Goal: Manage account settings

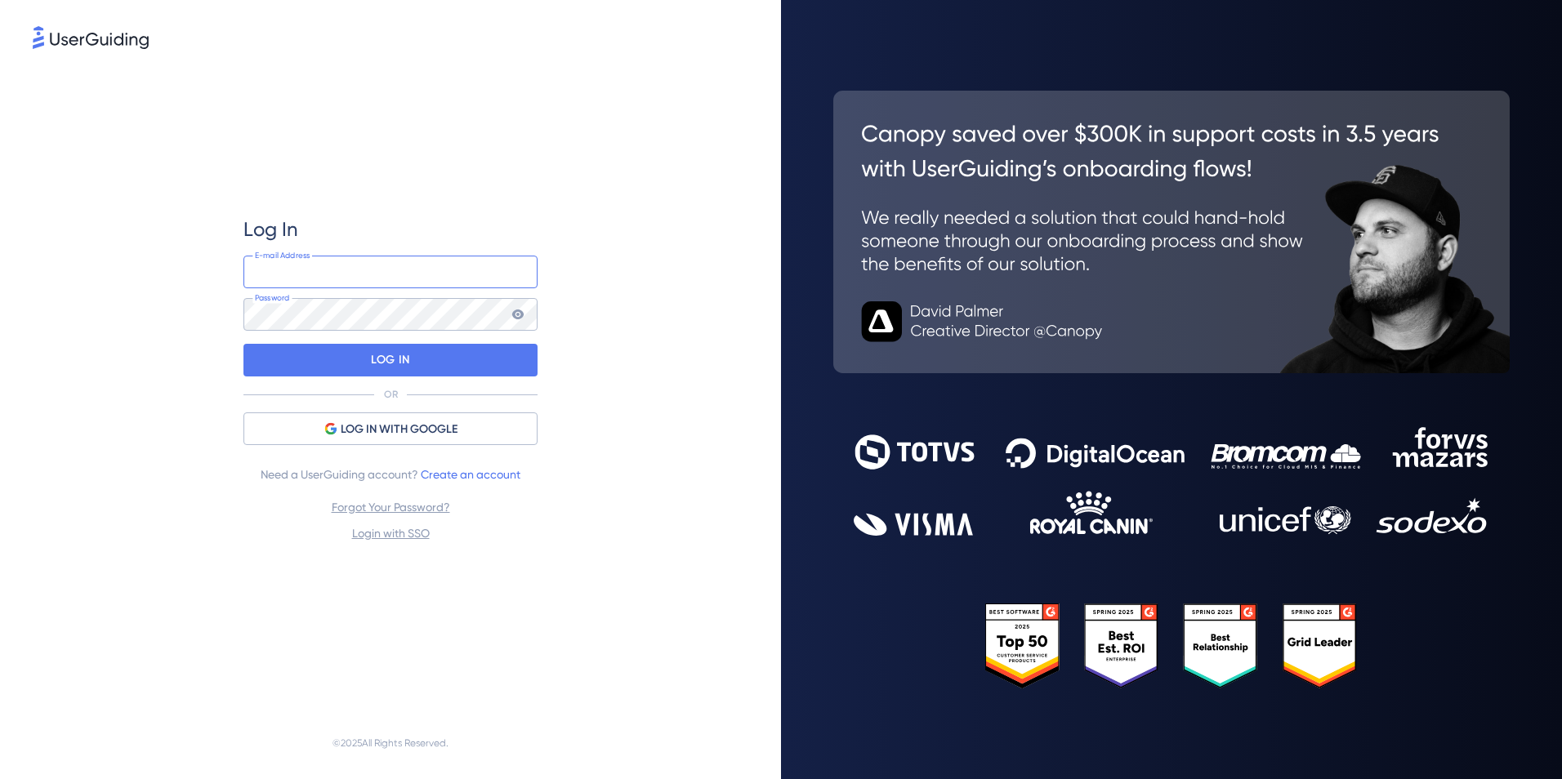
click at [451, 286] on input "email" at bounding box center [390, 272] width 294 height 33
type input "[EMAIL_ADDRESS][DOMAIN_NAME]"
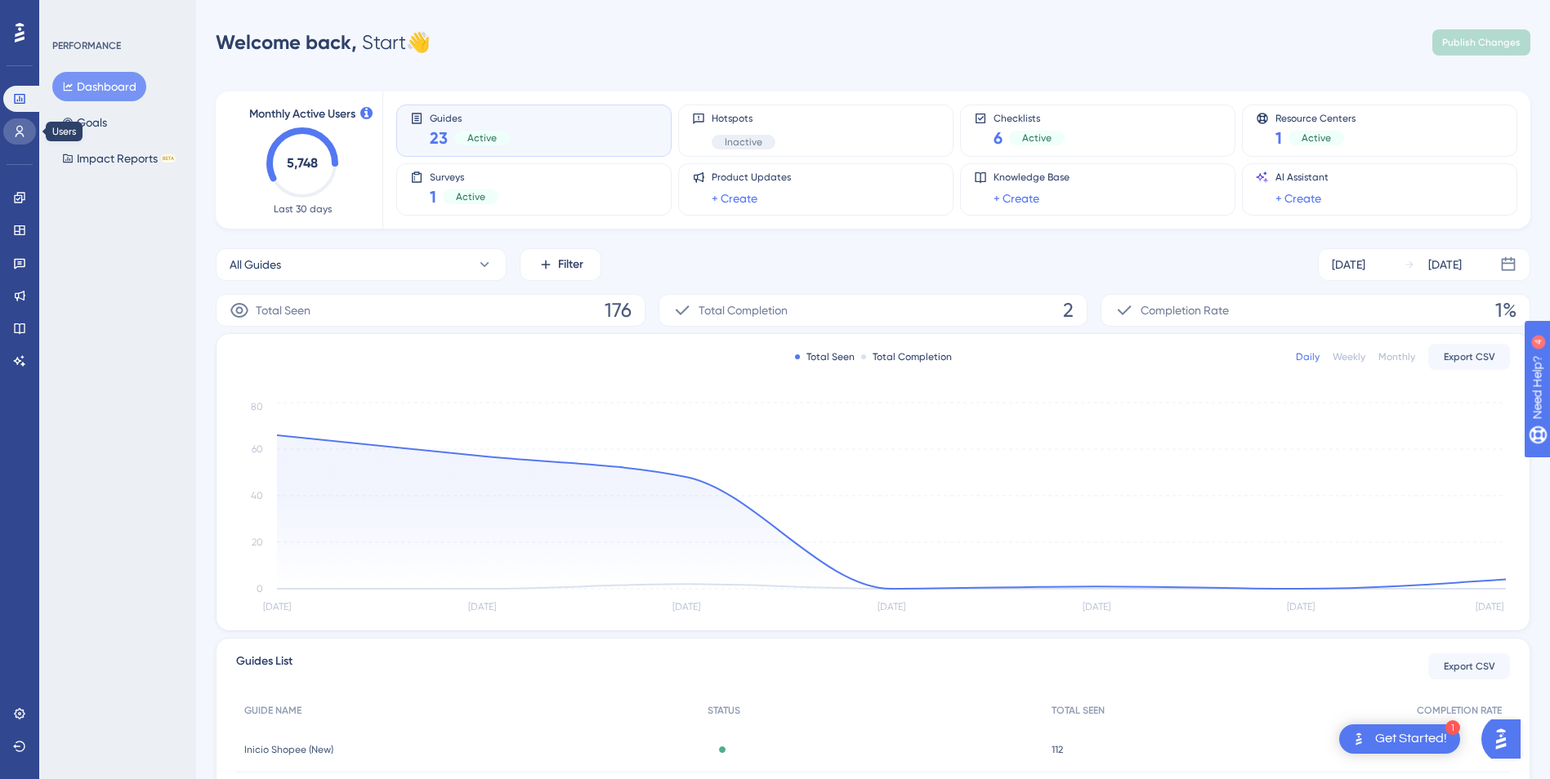
click at [18, 136] on icon at bounding box center [19, 131] width 13 height 13
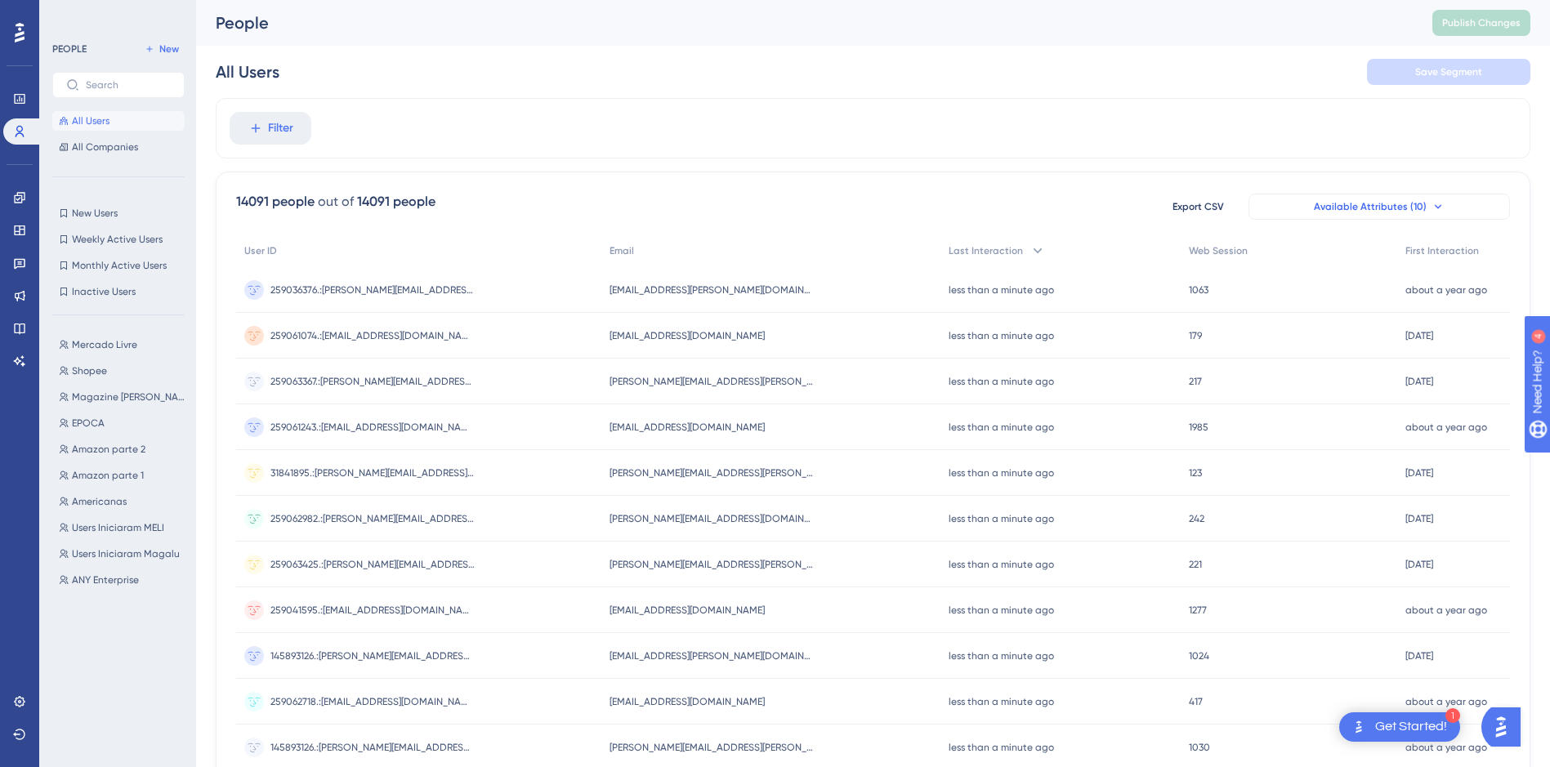
click at [1380, 206] on span "Available Attributes (10)" at bounding box center [1370, 206] width 113 height 13
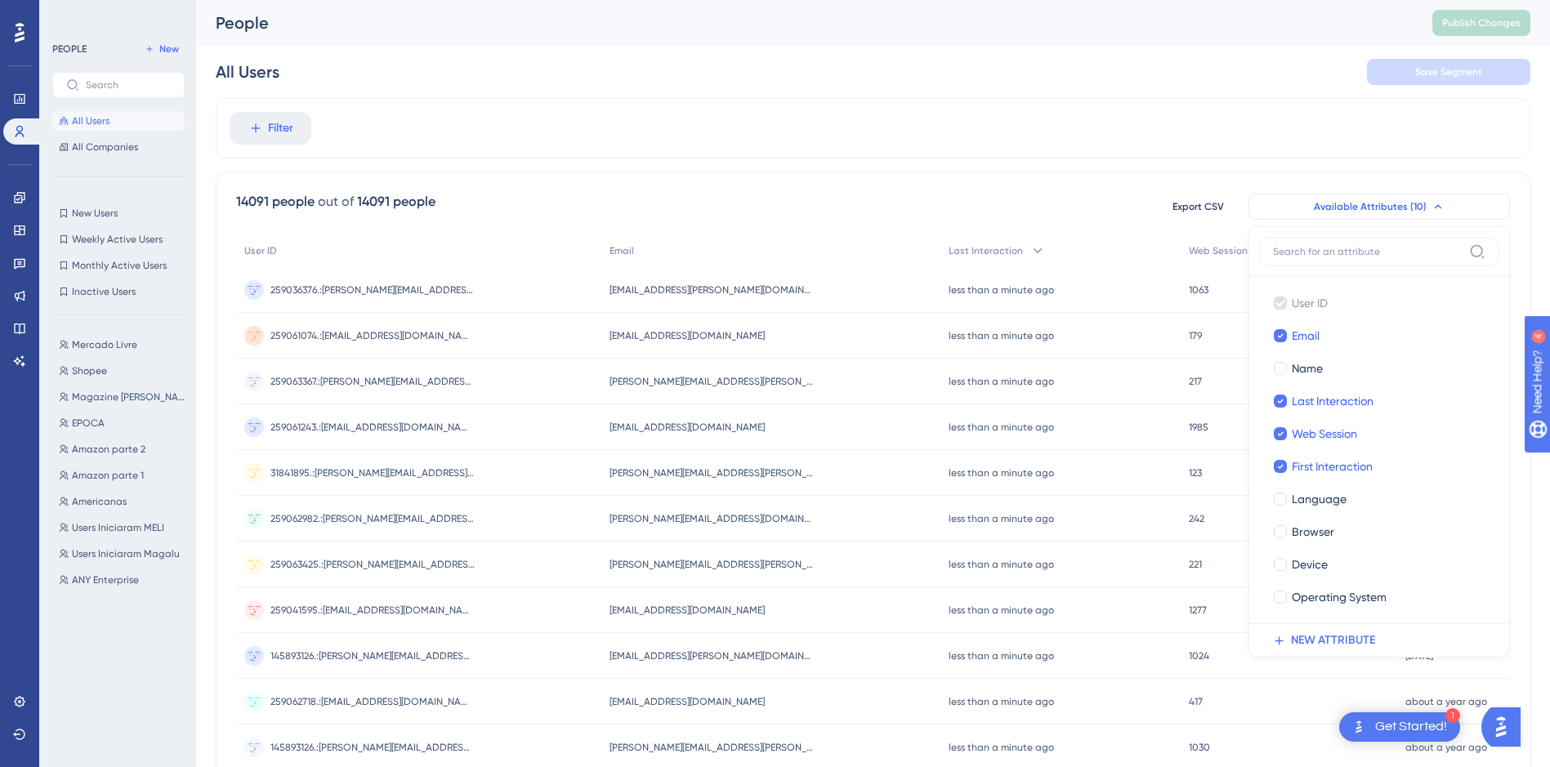
click at [1361, 203] on span "Available Attributes (10)" at bounding box center [1370, 206] width 113 height 13
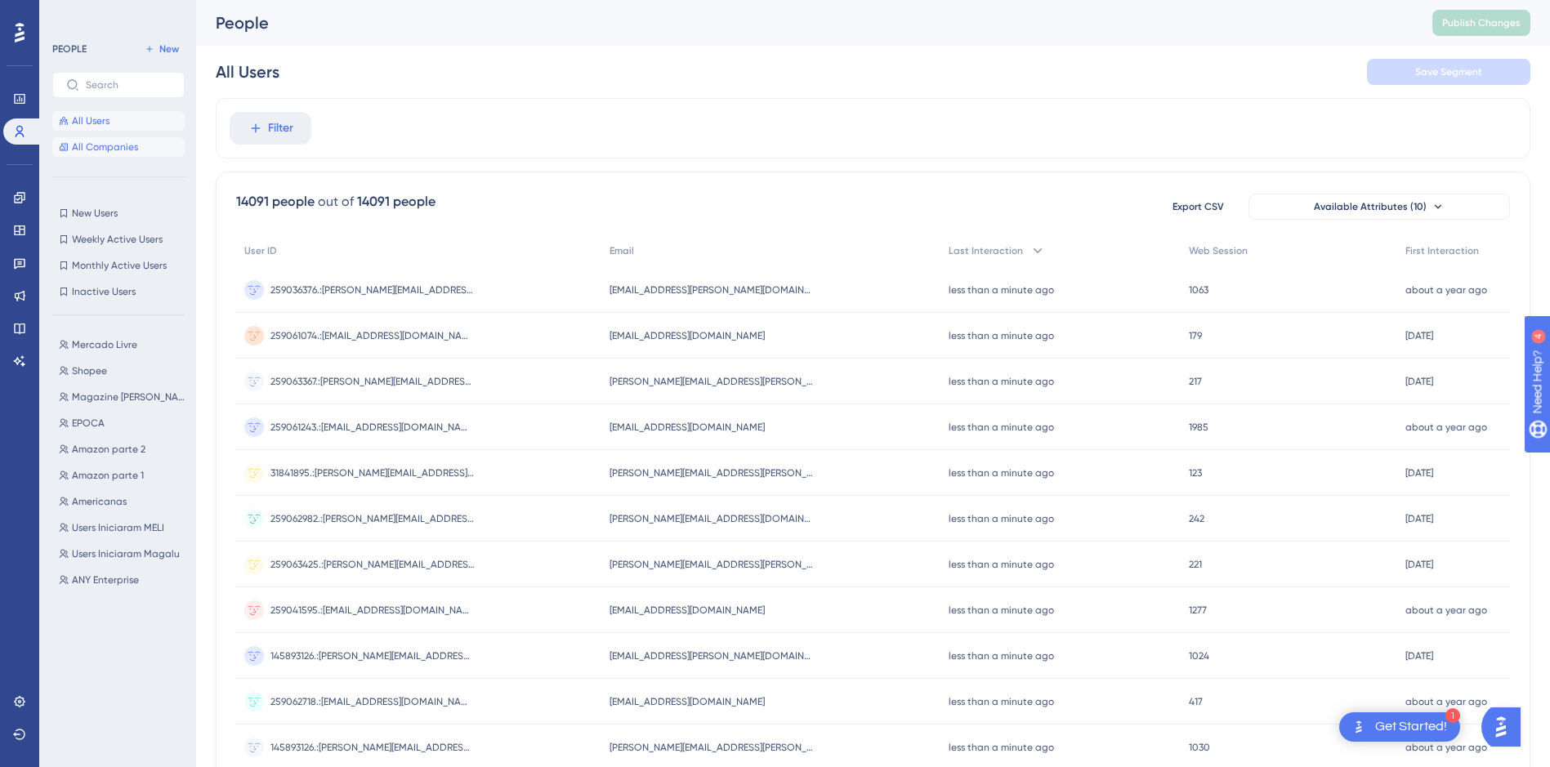
click at [108, 139] on button "All Companies" at bounding box center [118, 147] width 132 height 20
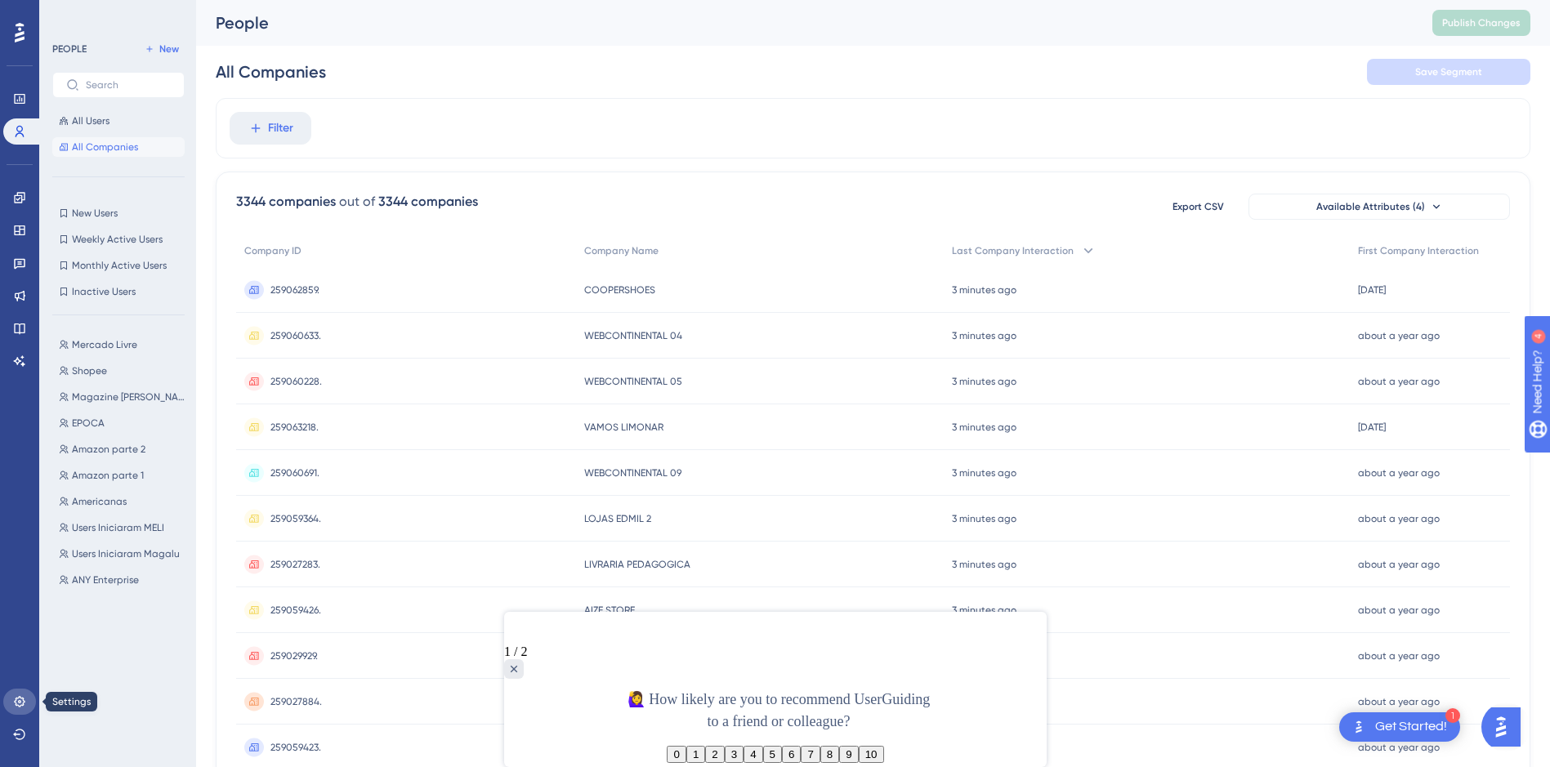
click at [29, 704] on link at bounding box center [19, 702] width 33 height 26
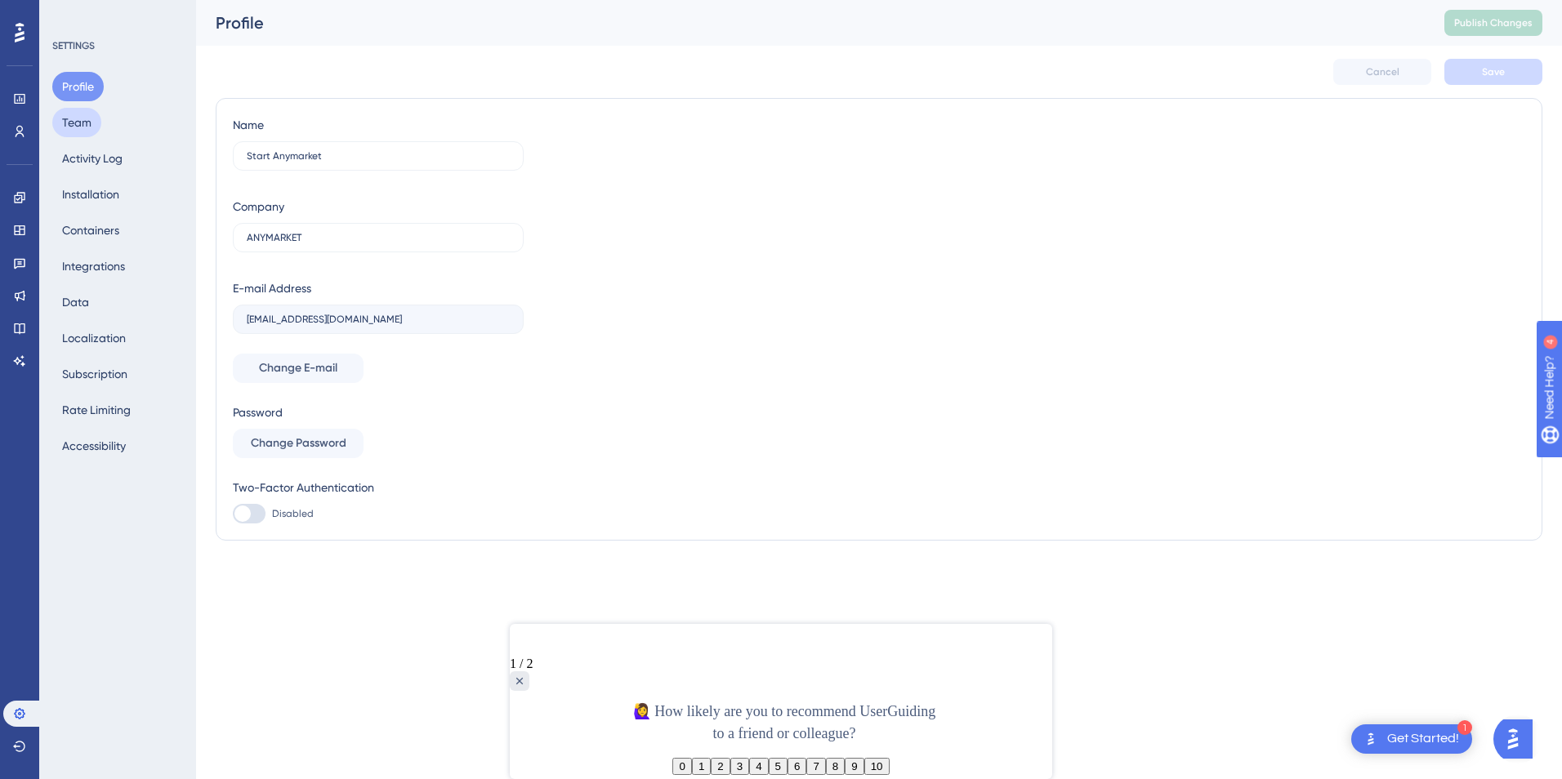
click at [62, 119] on button "Team" at bounding box center [76, 122] width 49 height 29
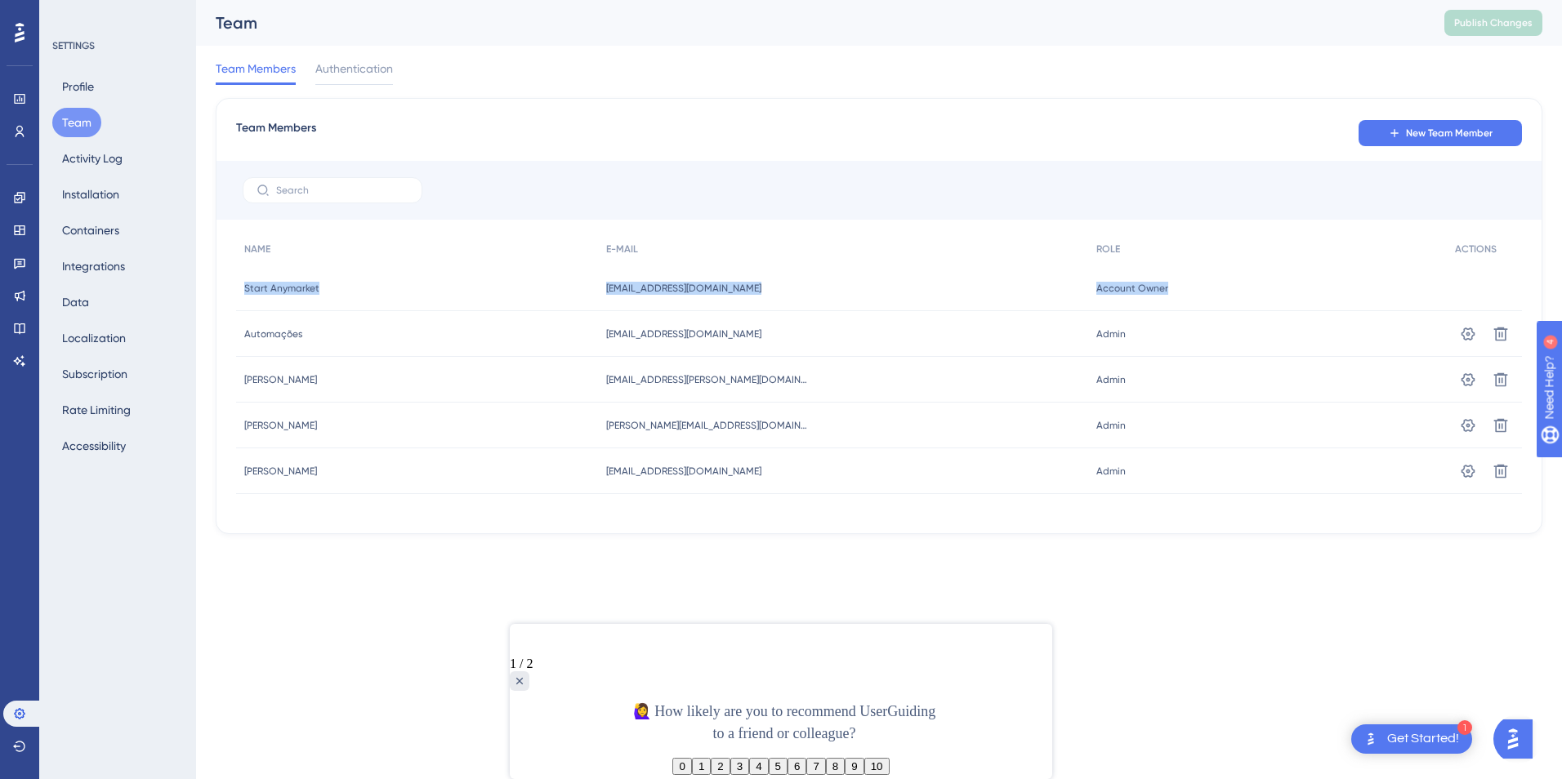
drag, startPoint x: 1163, startPoint y: 291, endPoint x: 243, endPoint y: 306, distance: 920.1
click at [0, 0] on div "Start Anymarket Start Anymarket [EMAIL_ADDRESS][DOMAIN_NAME] [EMAIL_ADDRESS][DO…" at bounding box center [0, 0] width 0 height 0
click at [657, 287] on span "[EMAIL_ADDRESS][DOMAIN_NAME]" at bounding box center [683, 288] width 155 height 13
click at [276, 289] on span "Start Anymarket" at bounding box center [281, 288] width 75 height 13
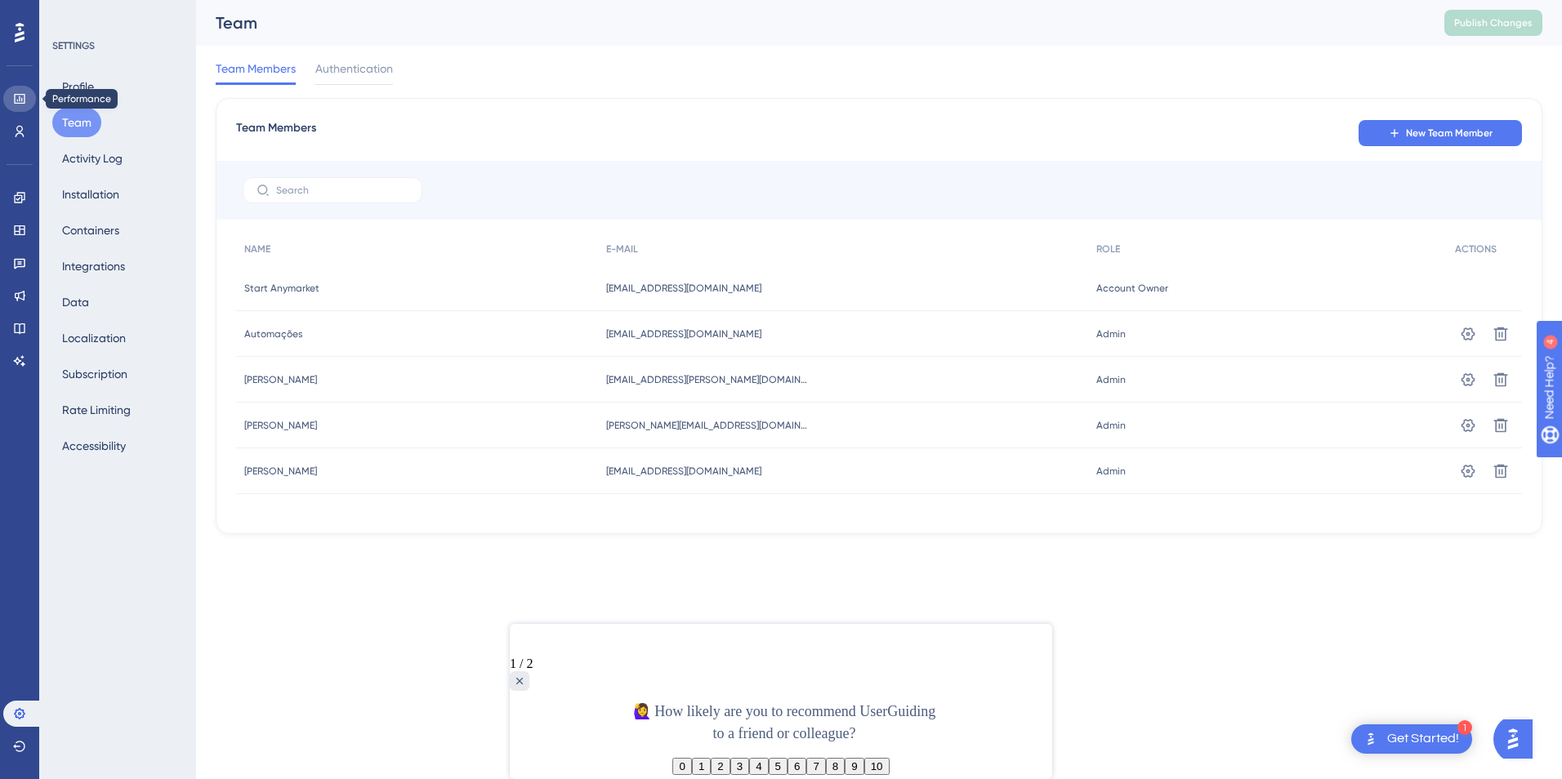
click at [13, 100] on icon at bounding box center [19, 98] width 13 height 13
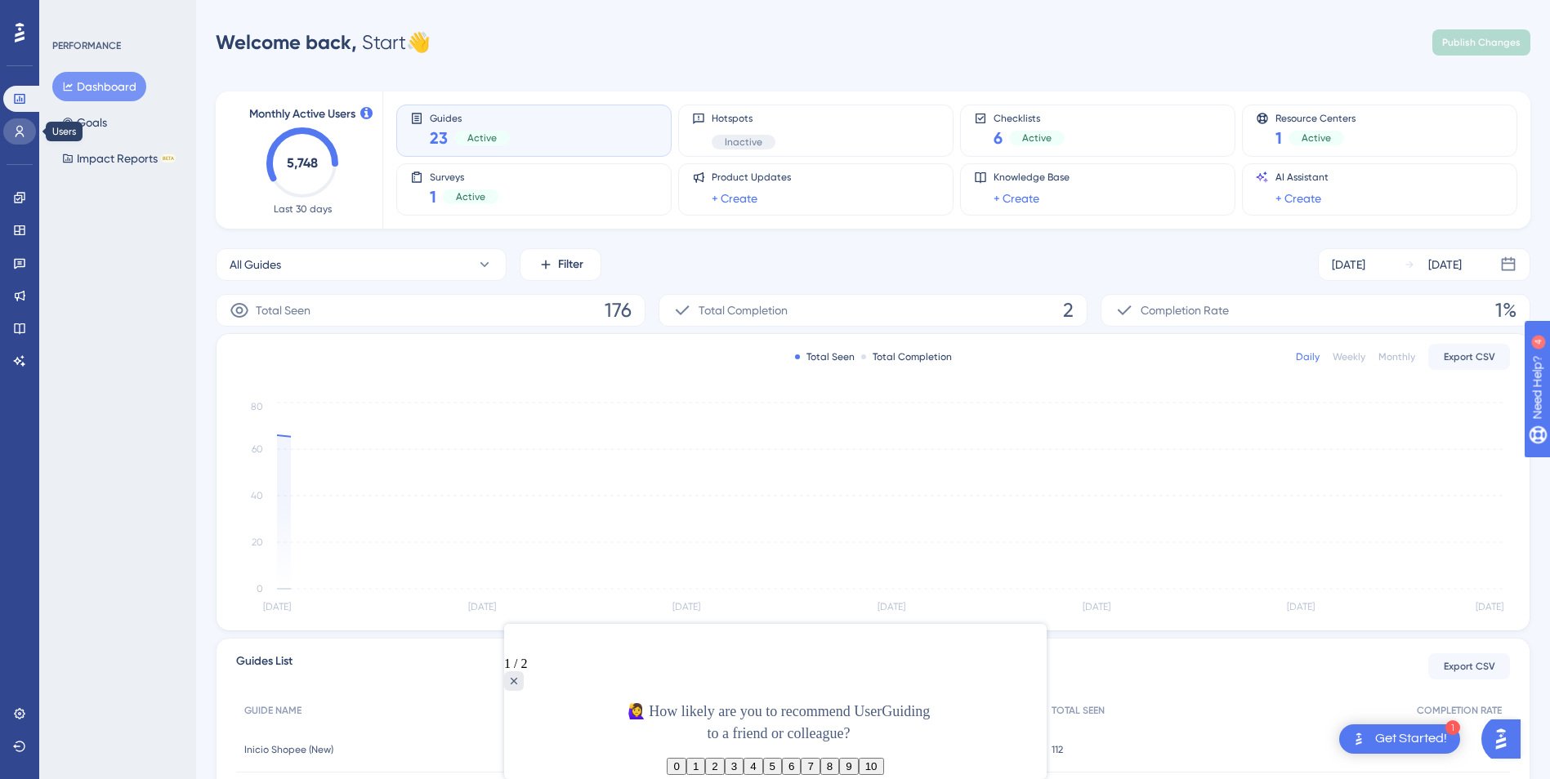
click at [21, 131] on icon at bounding box center [20, 131] width 9 height 11
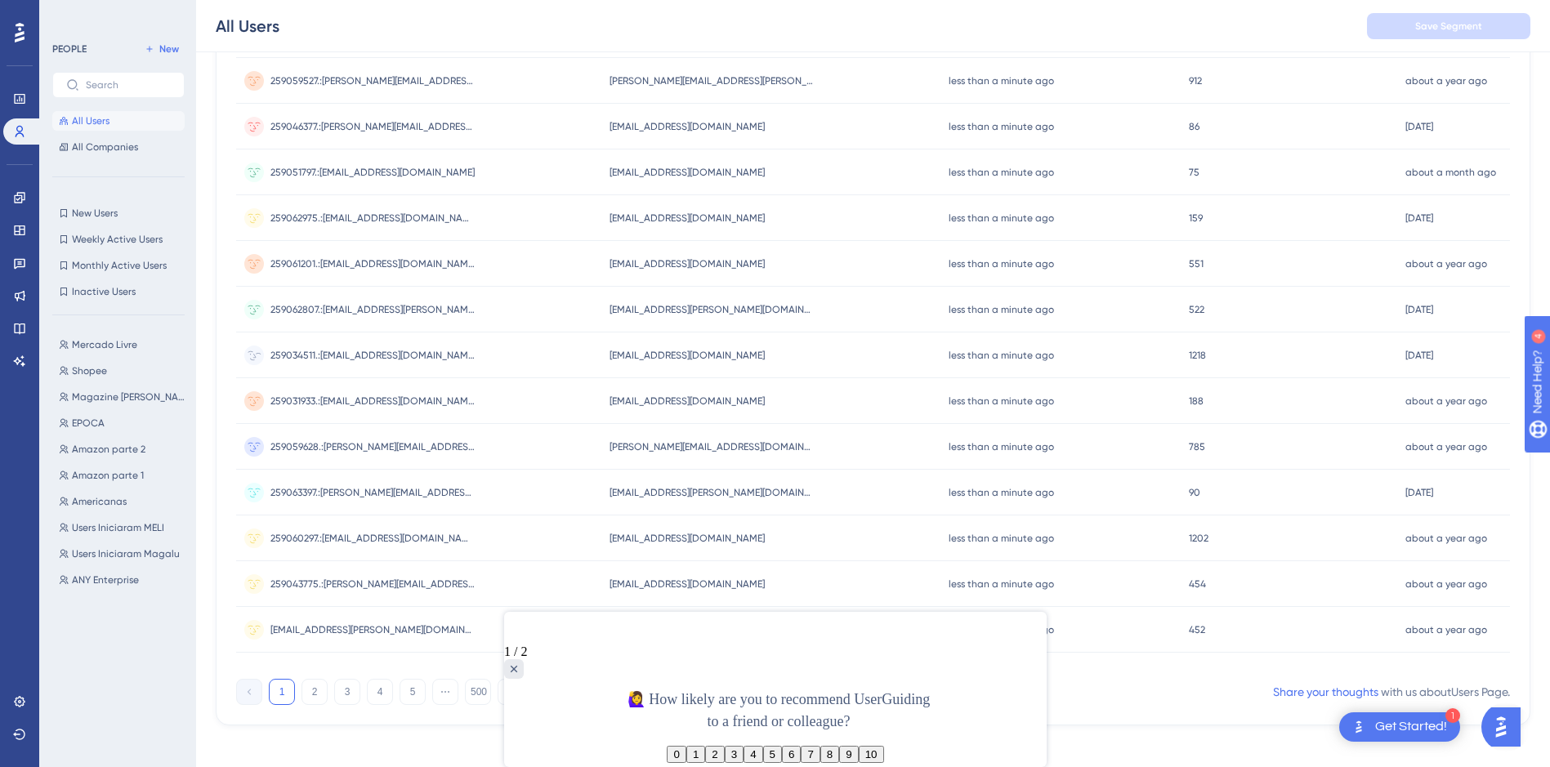
scroll to position [547, 0]
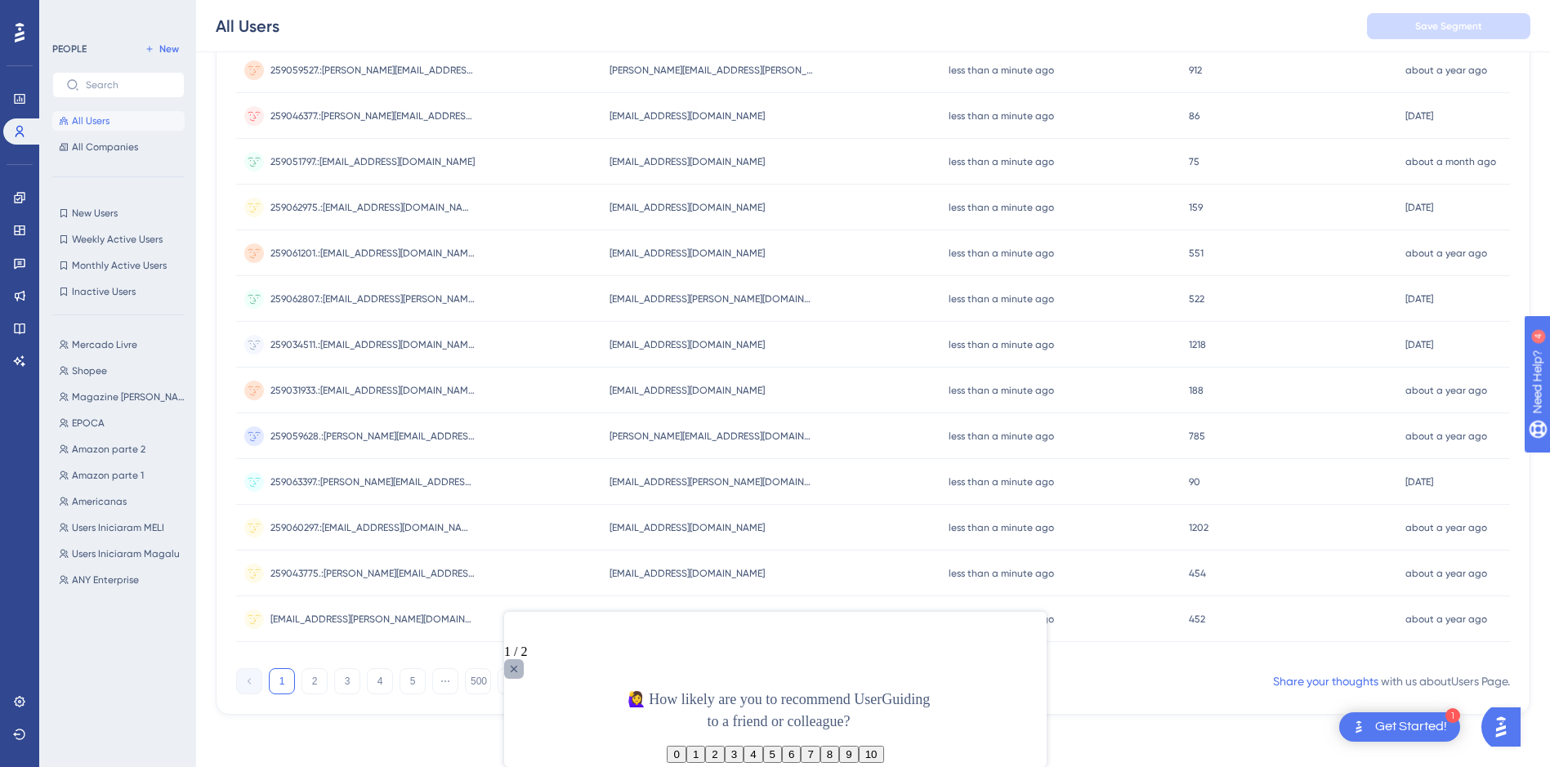
click at [523, 659] on div "Close survey" at bounding box center [513, 669] width 20 height 20
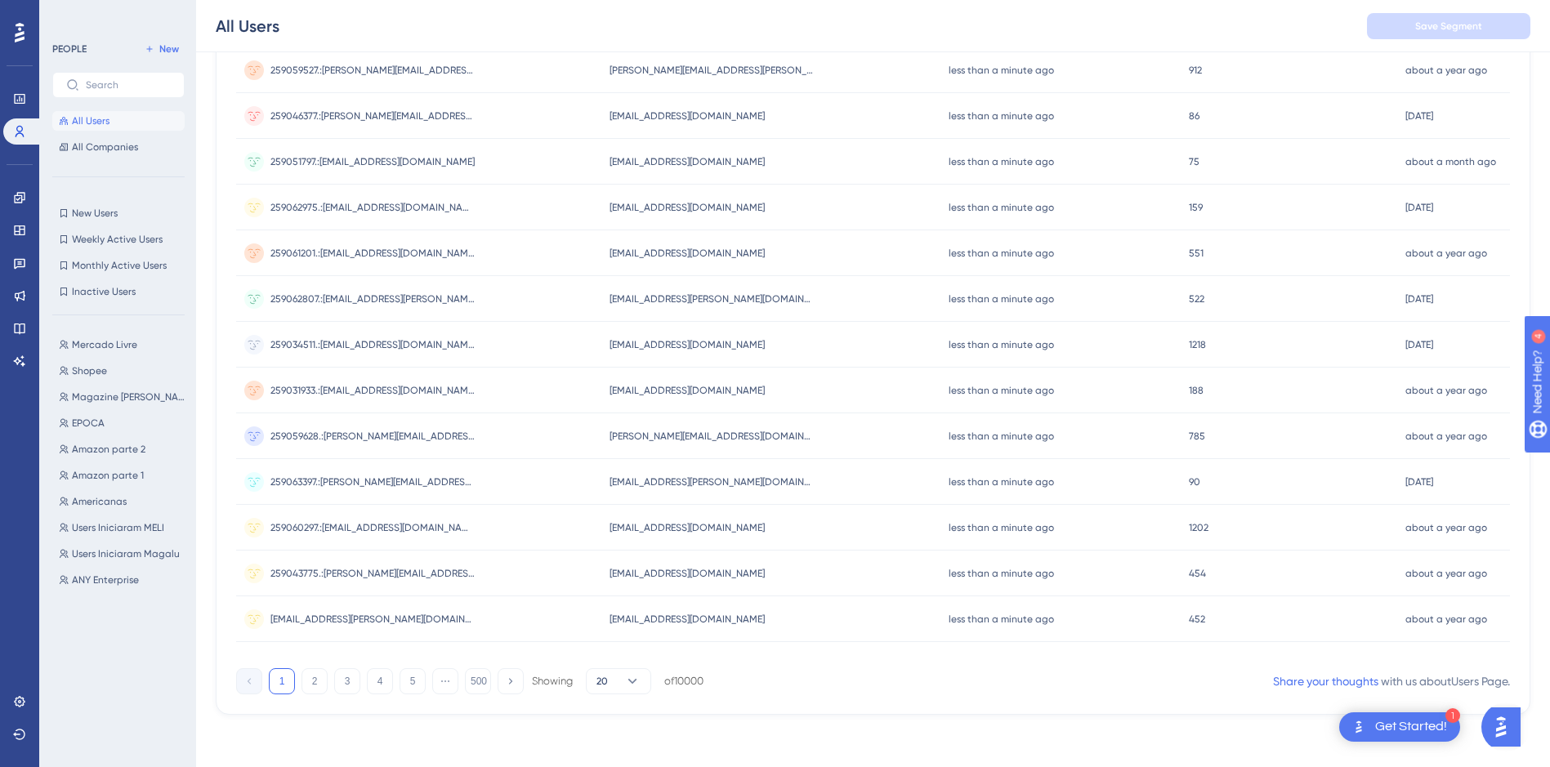
click at [398, 679] on div "1 2 3 4 5 ⋯ 500 Showing 20 of 10000" at bounding box center [469, 681] width 467 height 26
click at [395, 681] on div "1 2 3 4 5 ⋯ 500 Showing 20 of 10000" at bounding box center [469, 681] width 467 height 26
click at [391, 681] on button "4" at bounding box center [380, 681] width 26 height 26
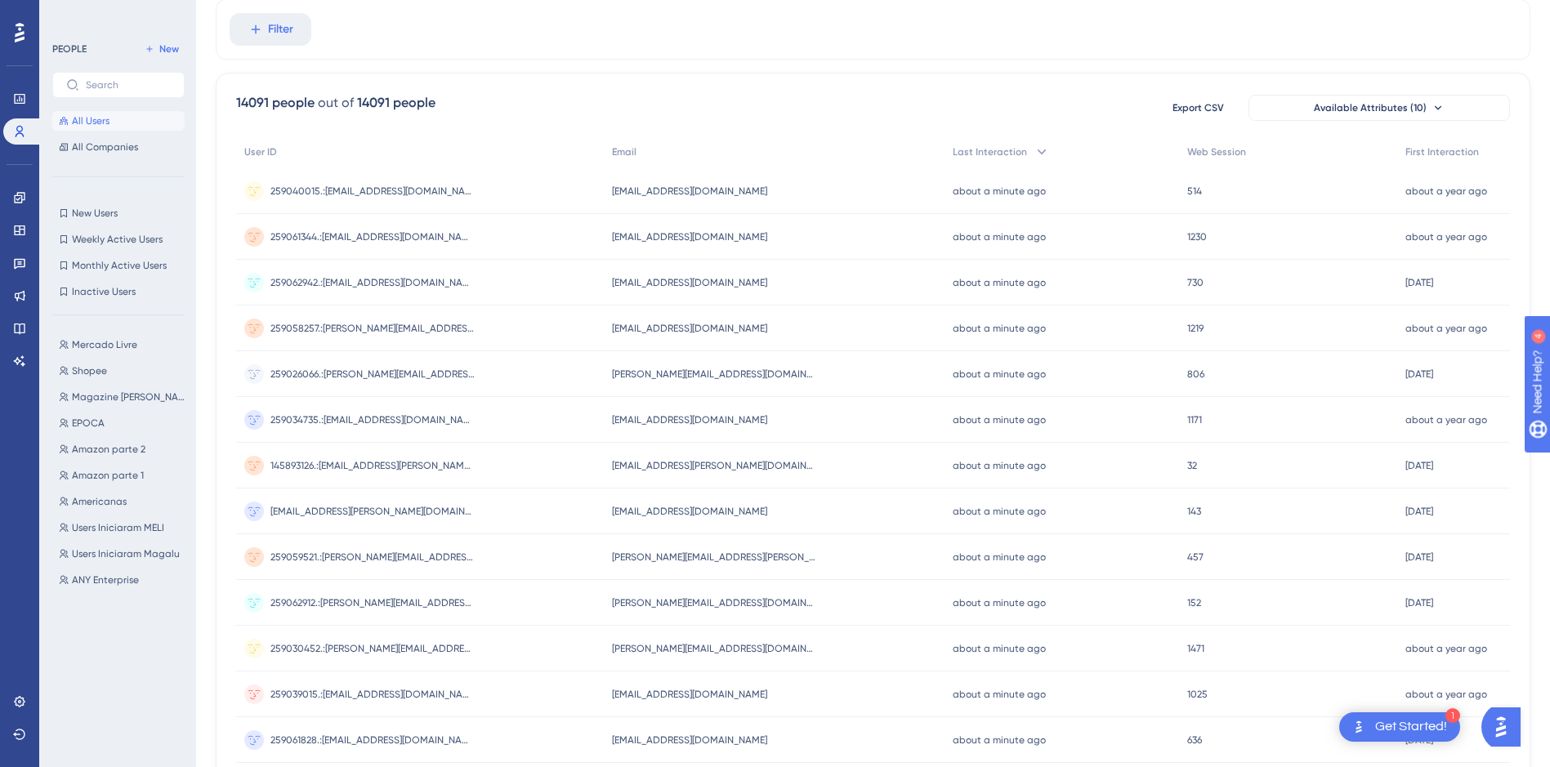
scroll to position [0, 0]
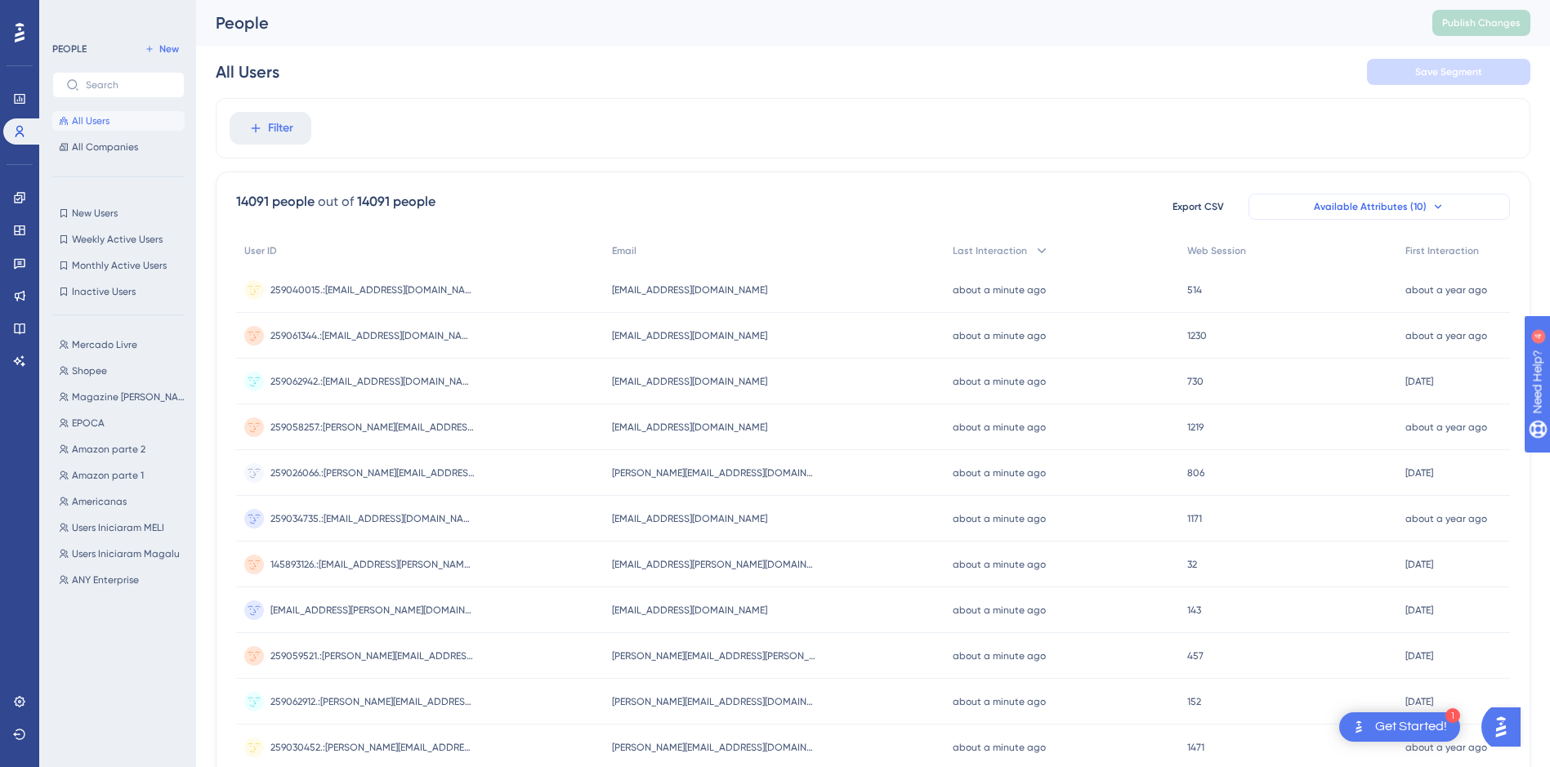
click at [1435, 205] on icon at bounding box center [1437, 206] width 13 height 13
click at [1446, 254] on span "First Interaction" at bounding box center [1442, 250] width 74 height 13
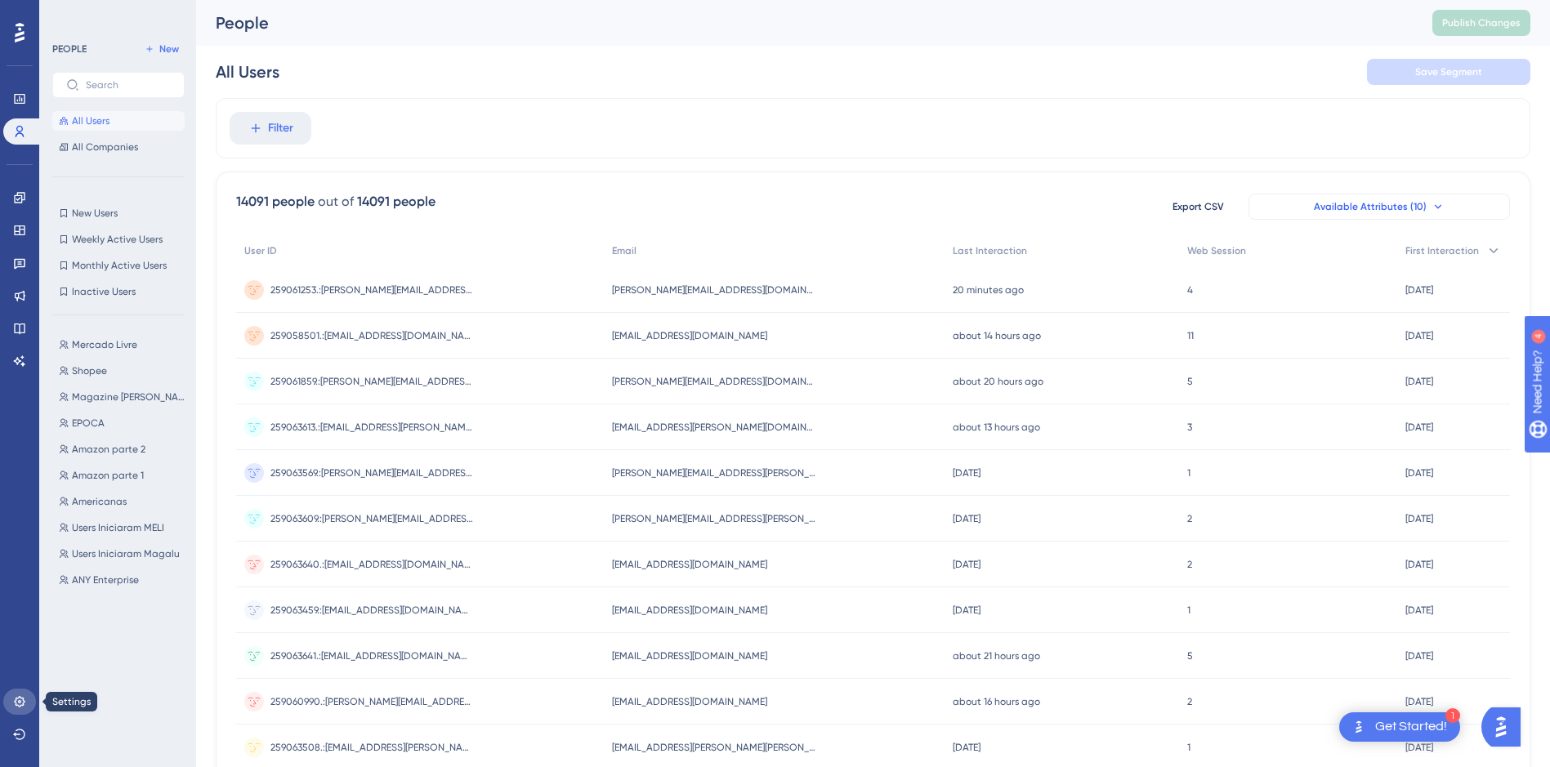
drag, startPoint x: 22, startPoint y: 704, endPoint x: 29, endPoint y: 685, distance: 20.7
click at [22, 704] on icon at bounding box center [19, 701] width 13 height 13
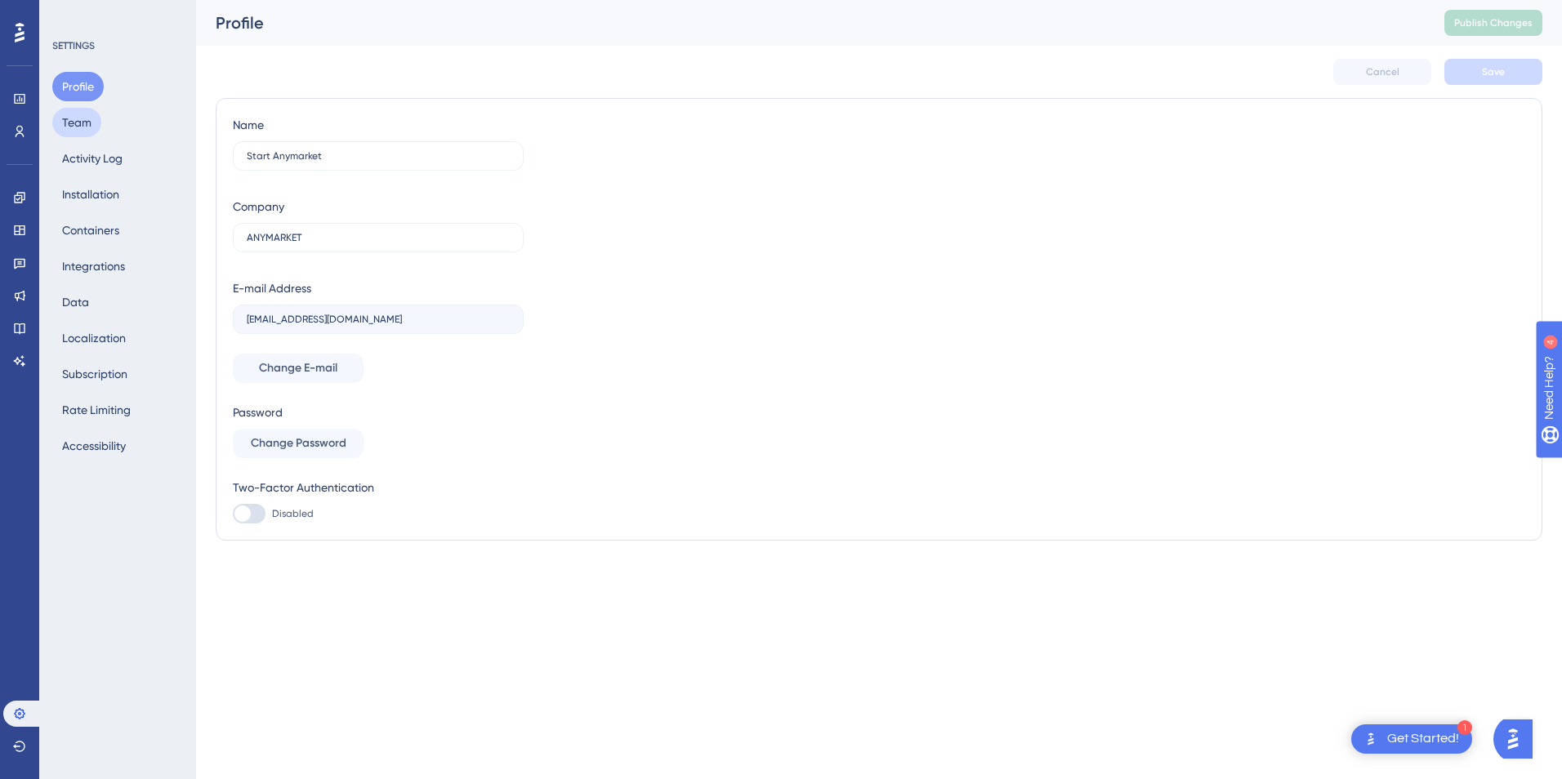
click at [73, 123] on button "Team" at bounding box center [76, 122] width 49 height 29
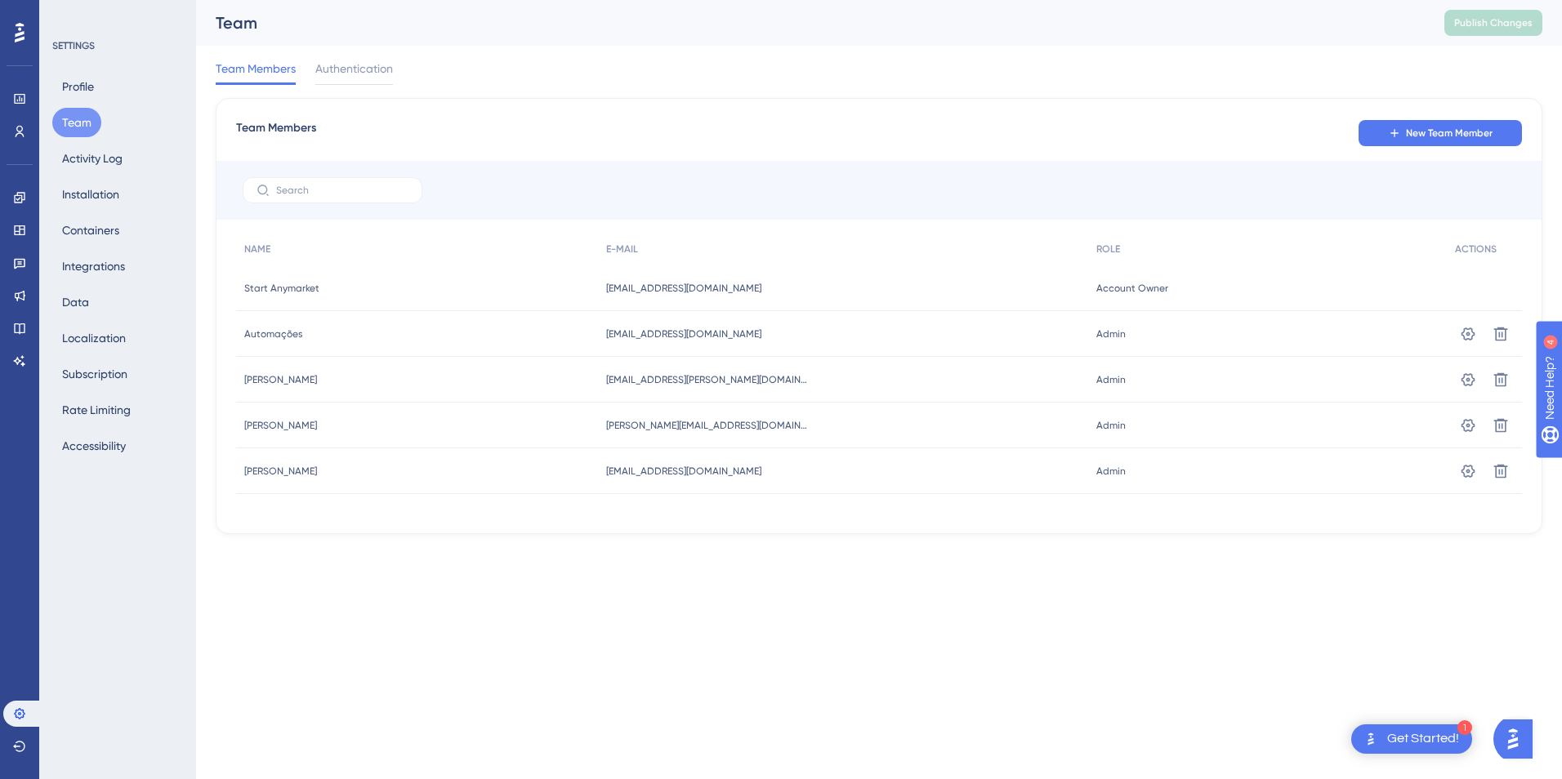
click at [21, 76] on div "Performance Users" at bounding box center [19, 95] width 33 height 99
drag, startPoint x: 21, startPoint y: 76, endPoint x: 30, endPoint y: 111, distance: 36.3
click at [30, 111] on div "Performance" at bounding box center [19, 99] width 33 height 26
click at [29, 119] on link at bounding box center [19, 131] width 33 height 26
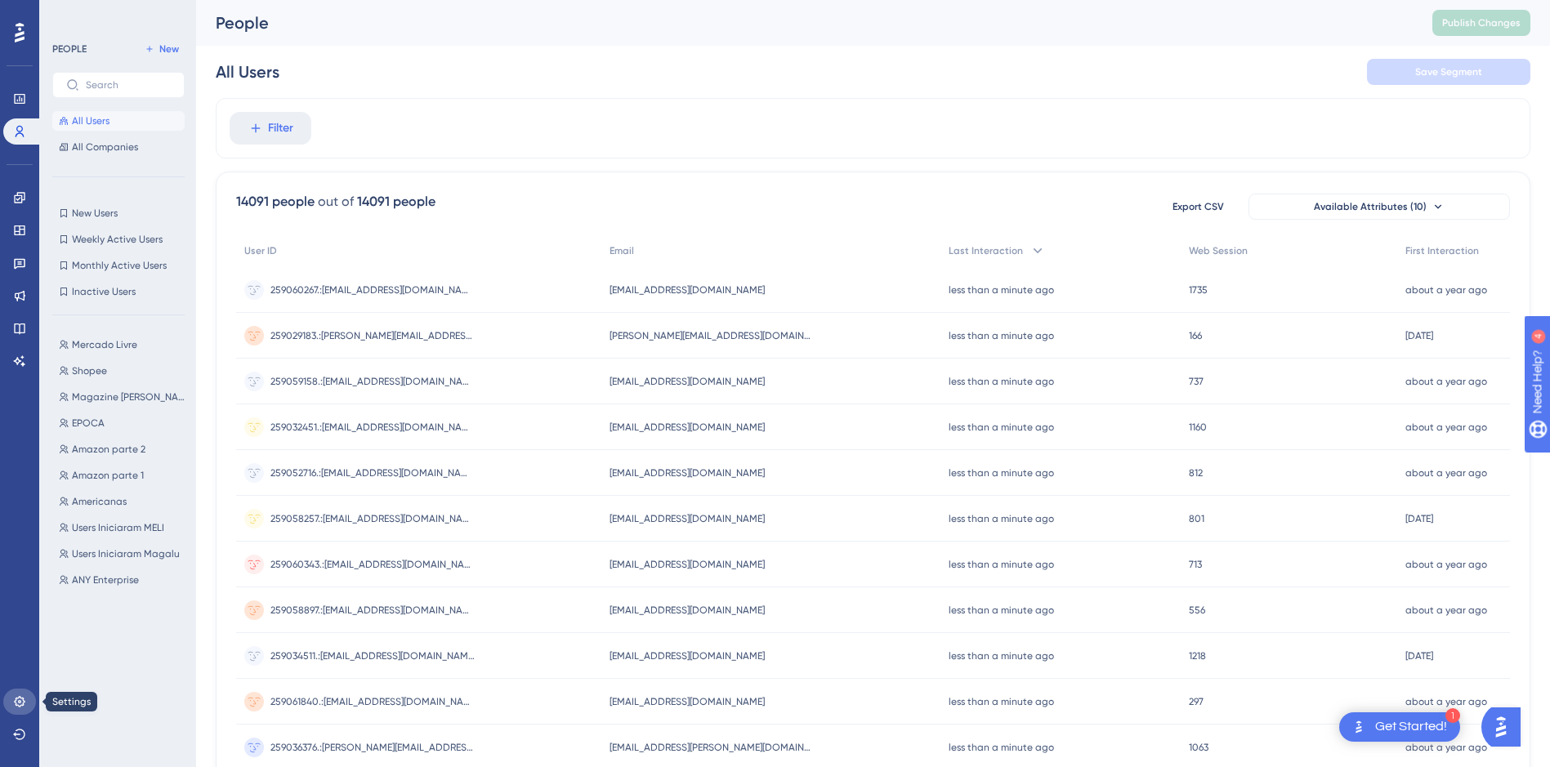
click at [14, 709] on link at bounding box center [19, 702] width 33 height 26
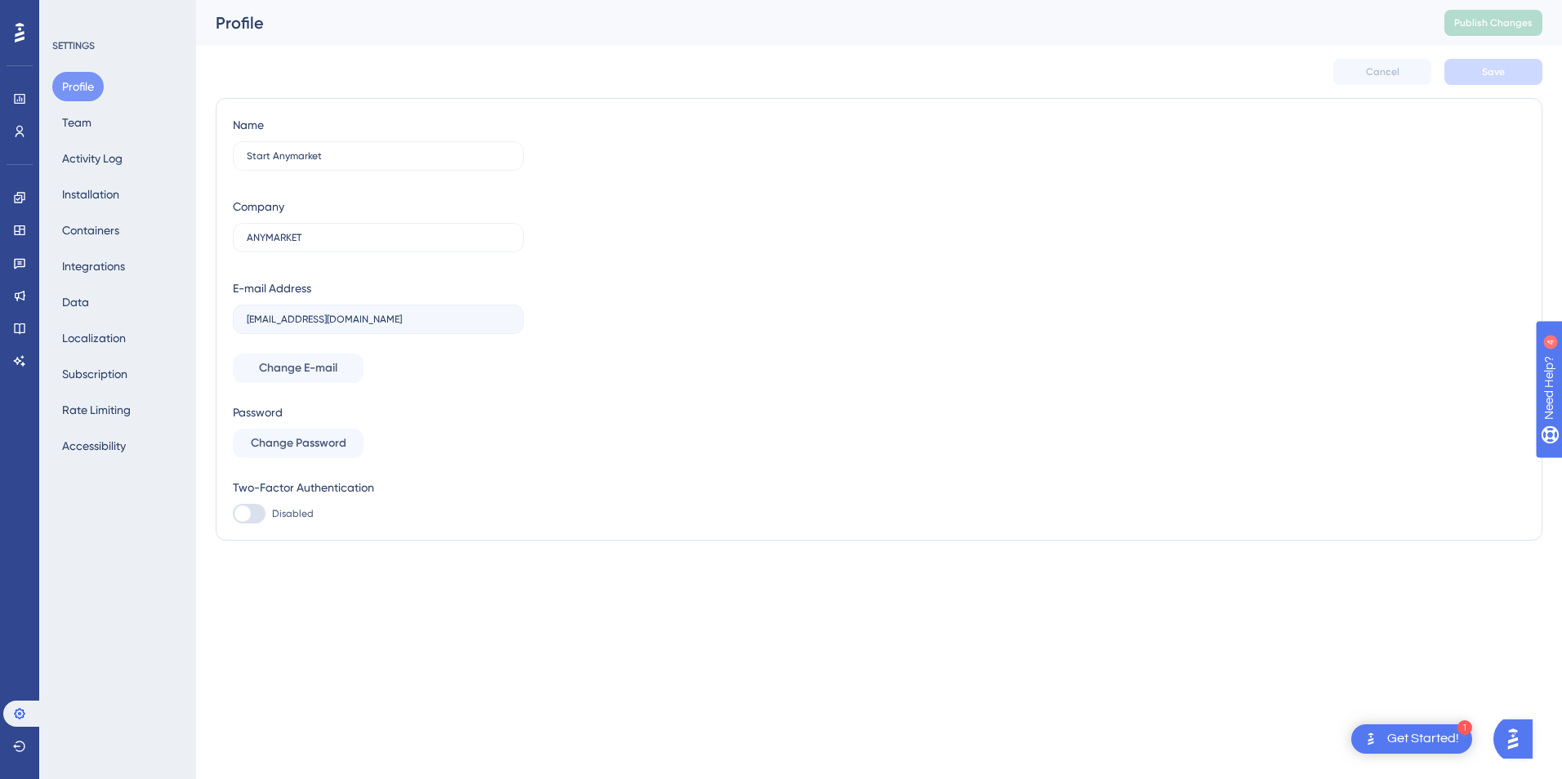
click at [118, 127] on div "Profile Team Activity Log Installation Containers Integrations Data Localizatio…" at bounding box center [118, 266] width 132 height 389
click at [101, 170] on button "Activity Log" at bounding box center [92, 158] width 80 height 29
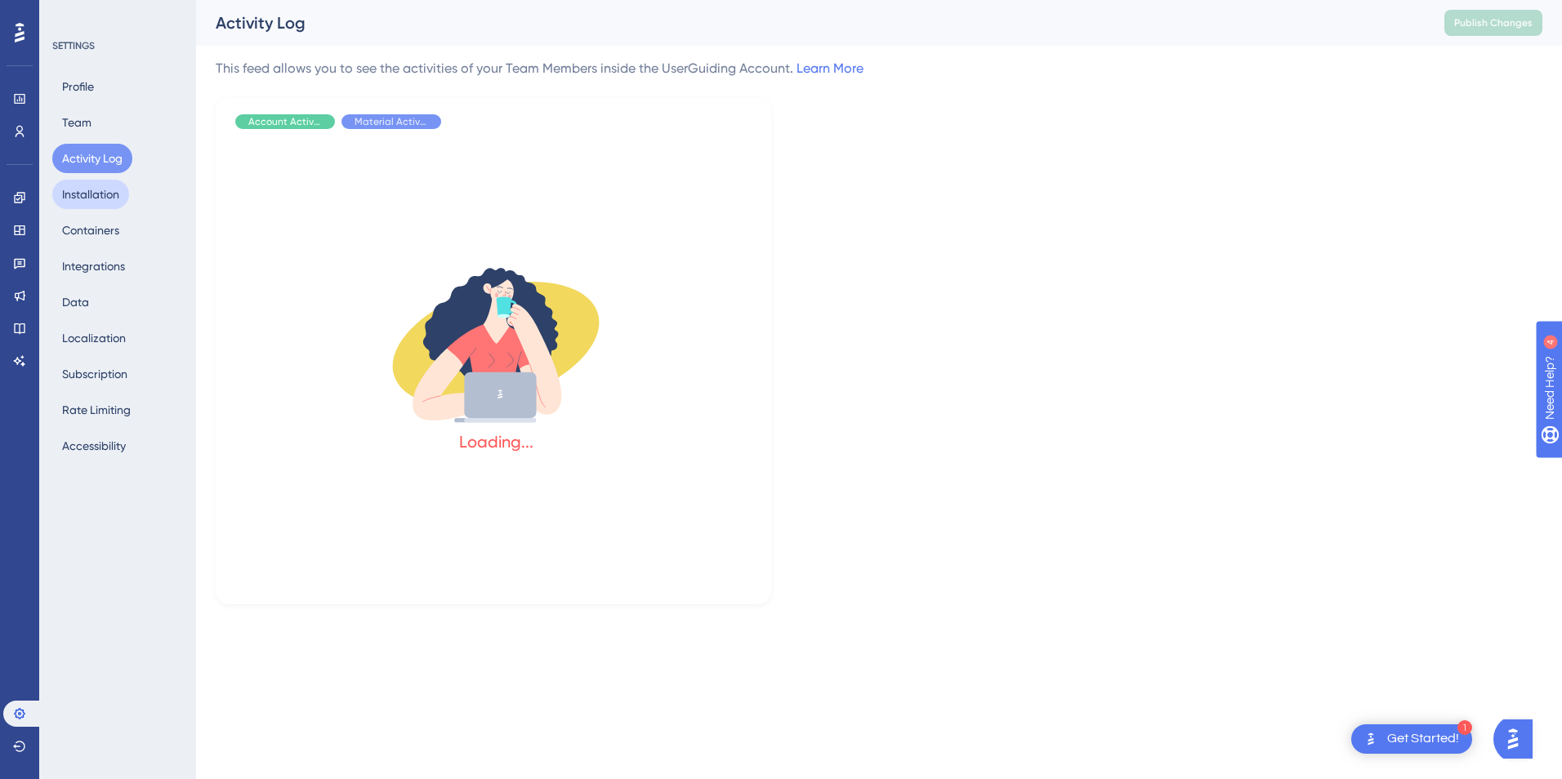
click at [101, 191] on button "Installation" at bounding box center [90, 194] width 77 height 29
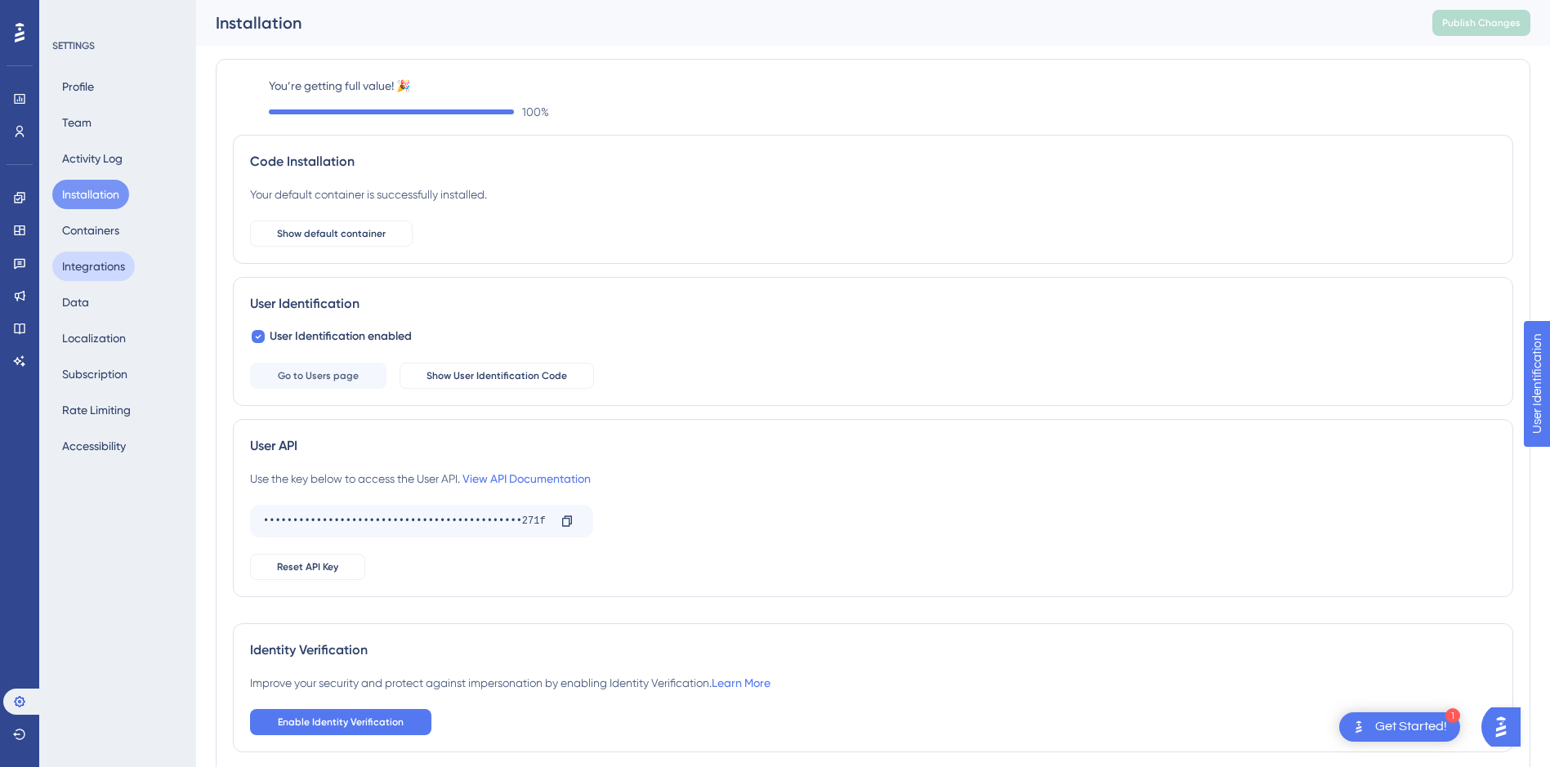
click at [107, 254] on button "Integrations" at bounding box center [93, 266] width 83 height 29
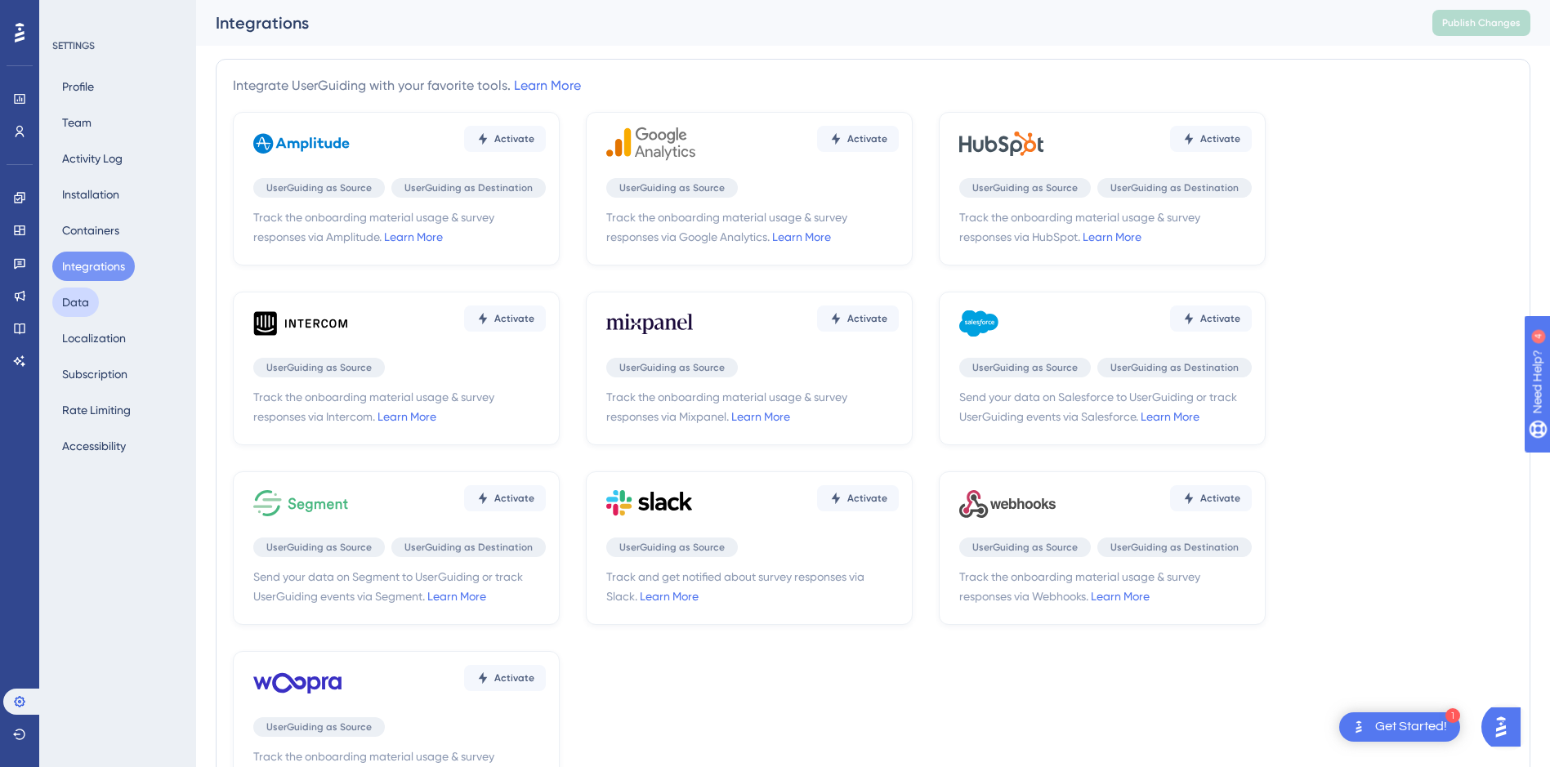
click at [85, 303] on button "Data" at bounding box center [75, 302] width 47 height 29
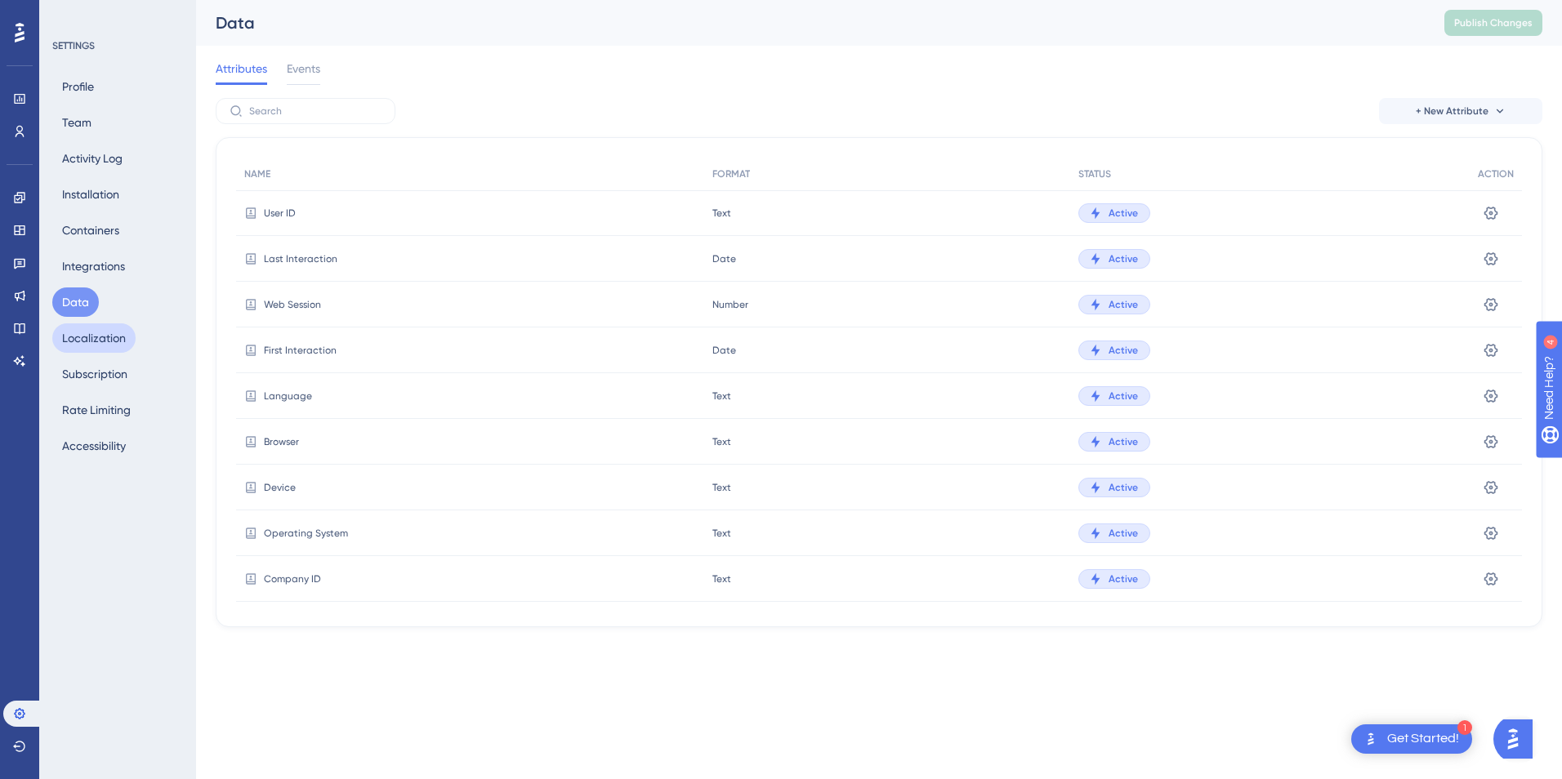
click at [104, 333] on button "Localization" at bounding box center [93, 338] width 83 height 29
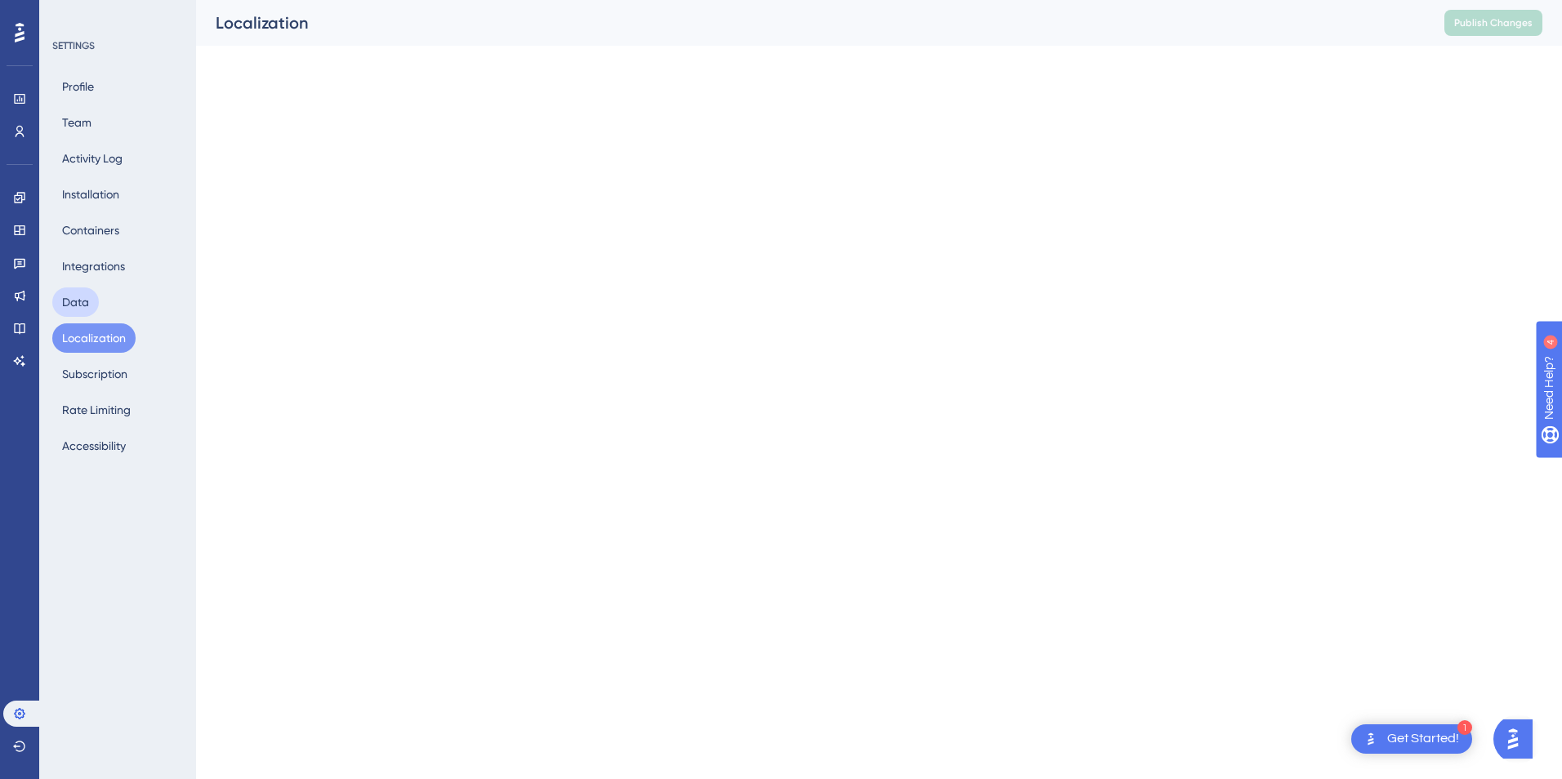
click at [85, 300] on button "Data" at bounding box center [75, 302] width 47 height 29
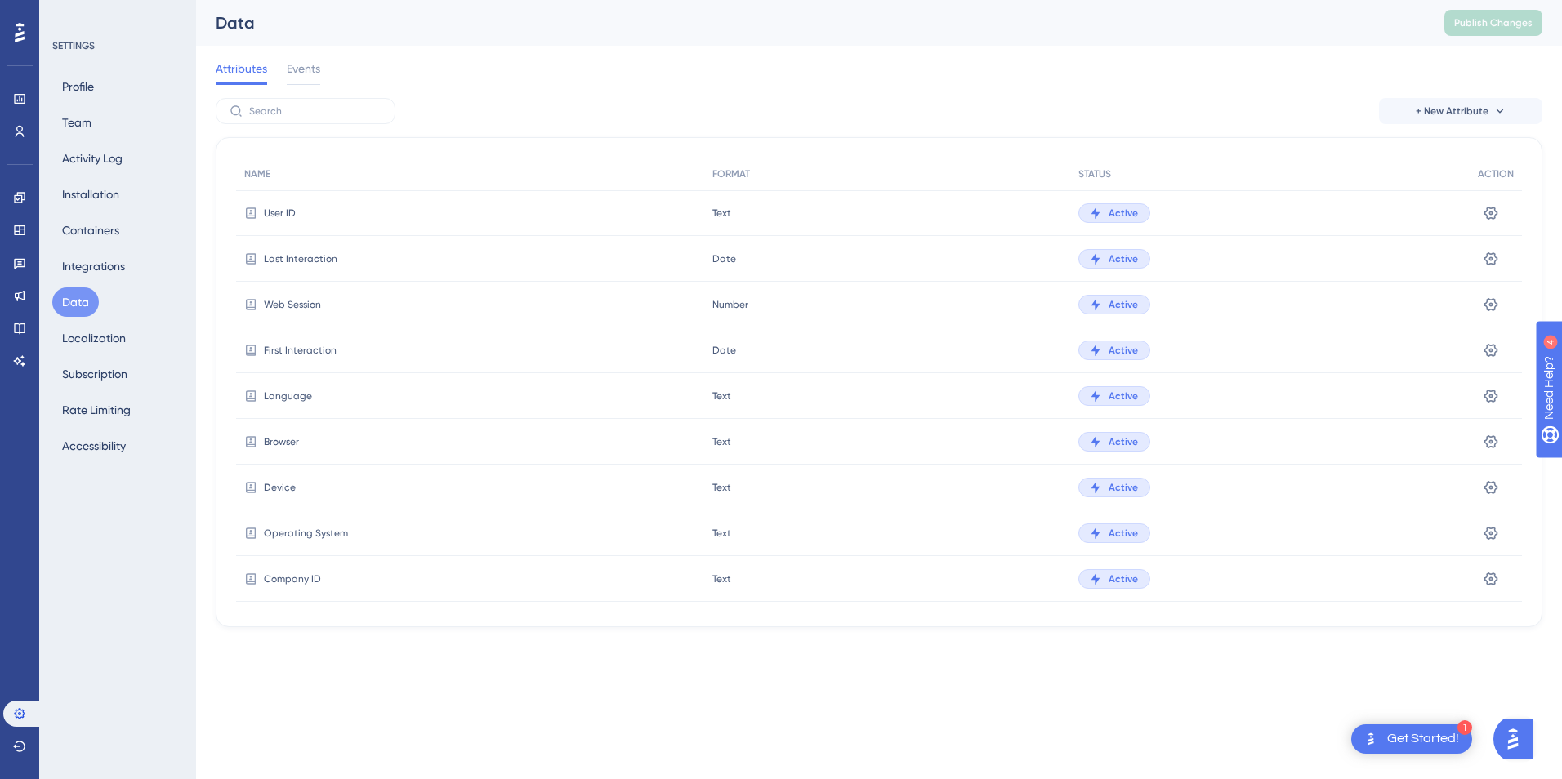
click at [85, 282] on div "Profile Team Activity Log Installation Containers Integrations Data Localizatio…" at bounding box center [118, 266] width 132 height 389
click at [86, 267] on button "Integrations" at bounding box center [93, 266] width 83 height 29
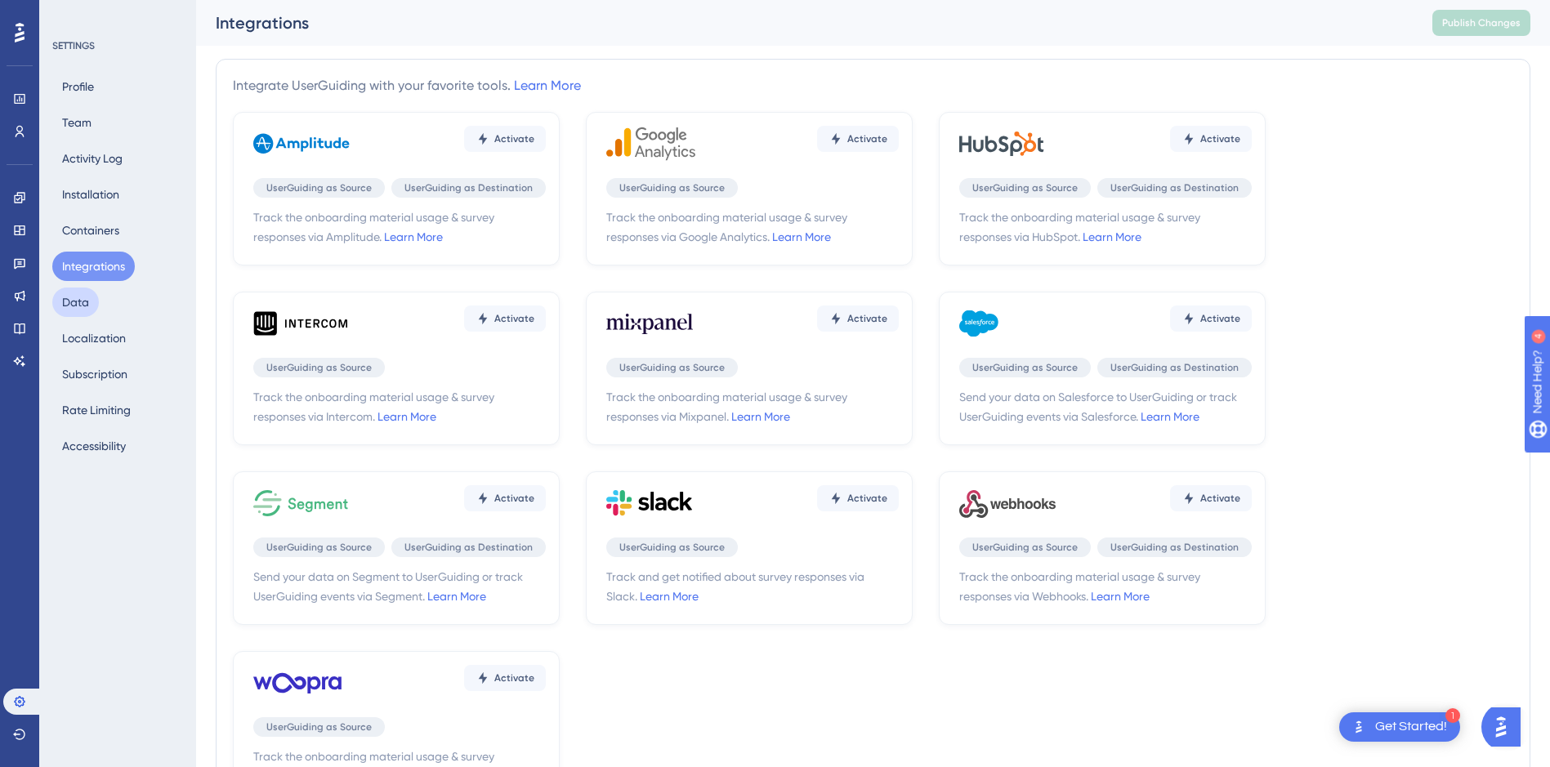
click at [74, 305] on button "Data" at bounding box center [75, 302] width 47 height 29
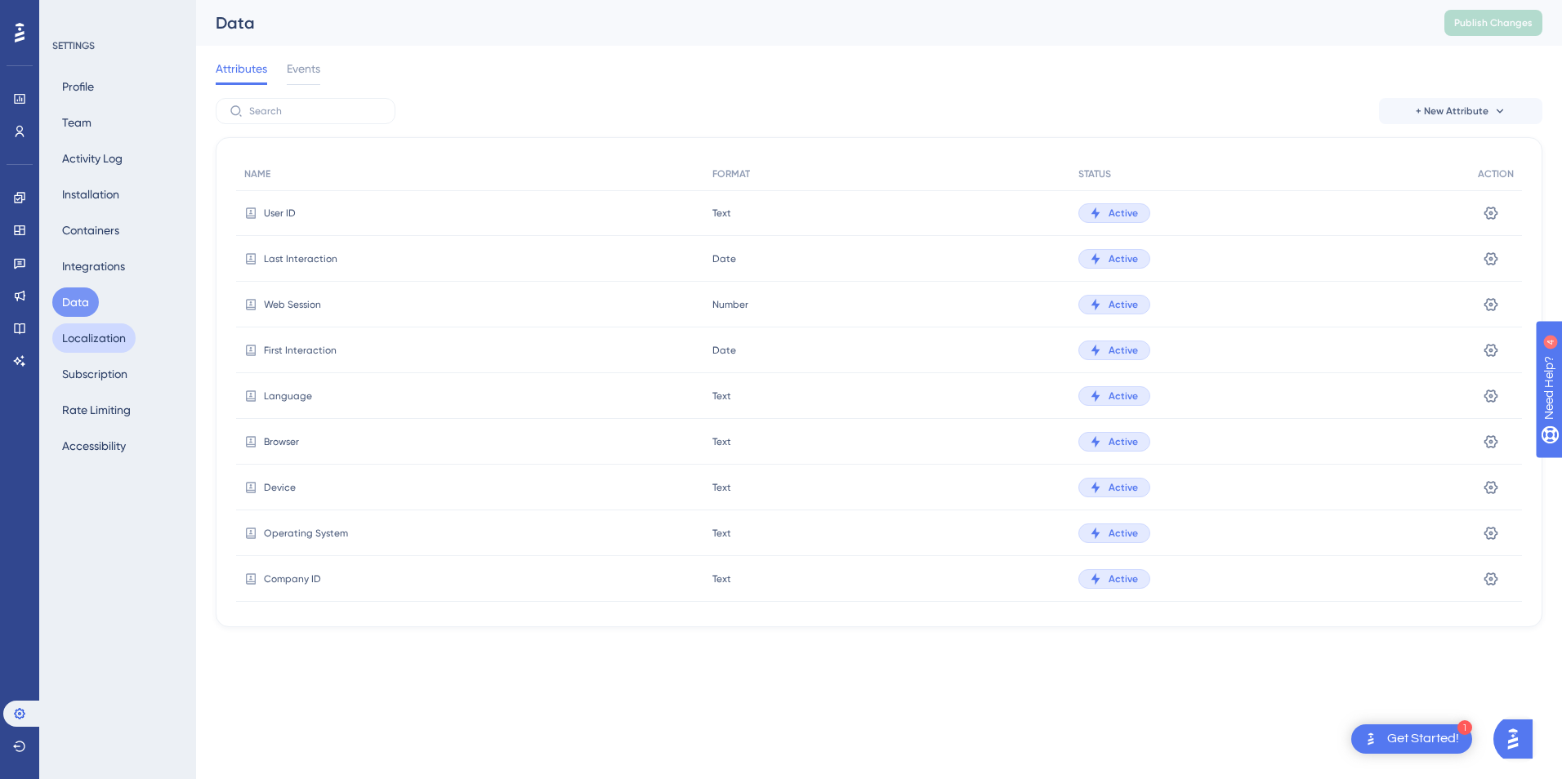
click at [89, 340] on button "Localization" at bounding box center [93, 338] width 83 height 29
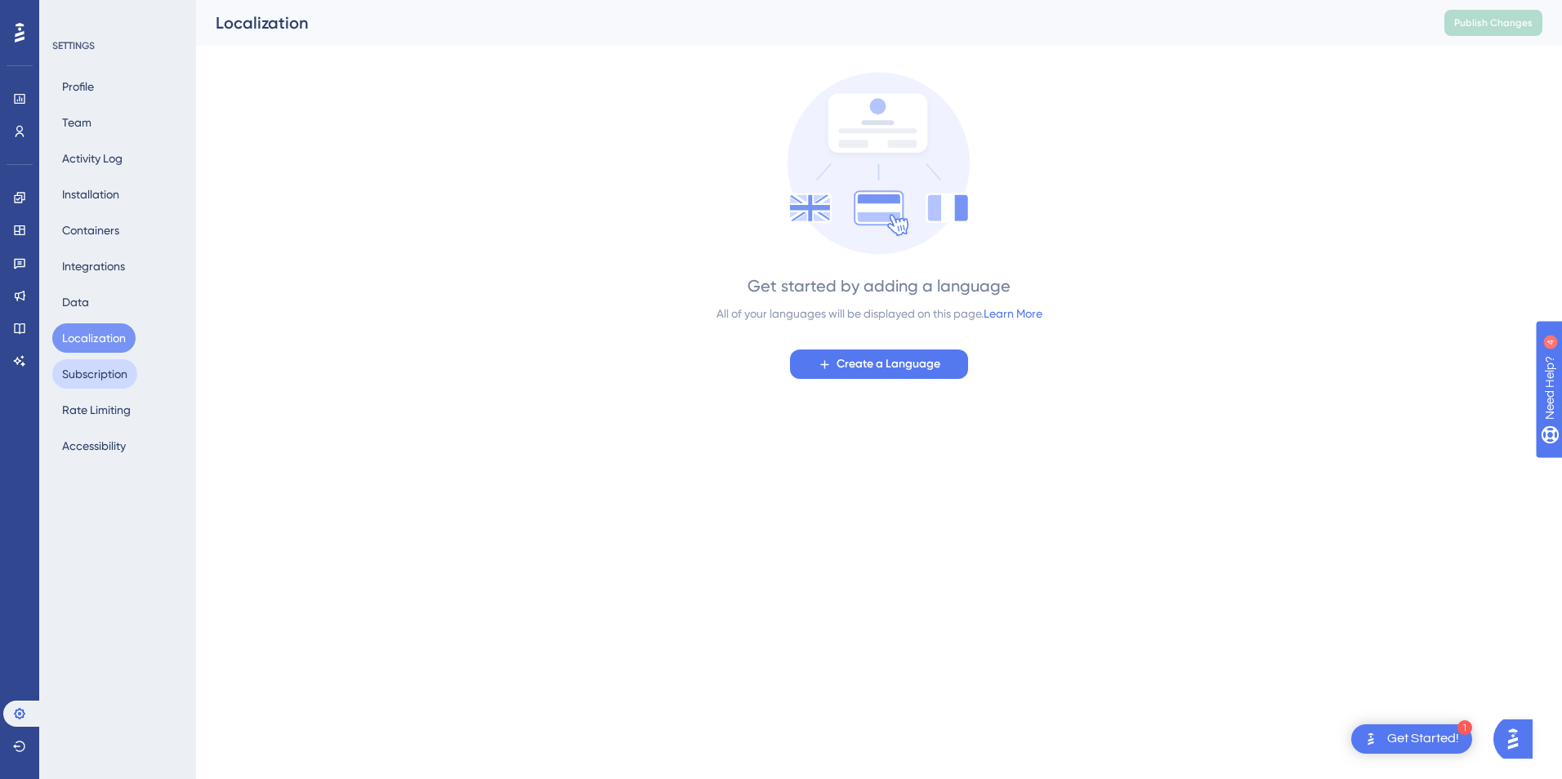
click at [106, 376] on button "Subscription" at bounding box center [94, 373] width 85 height 29
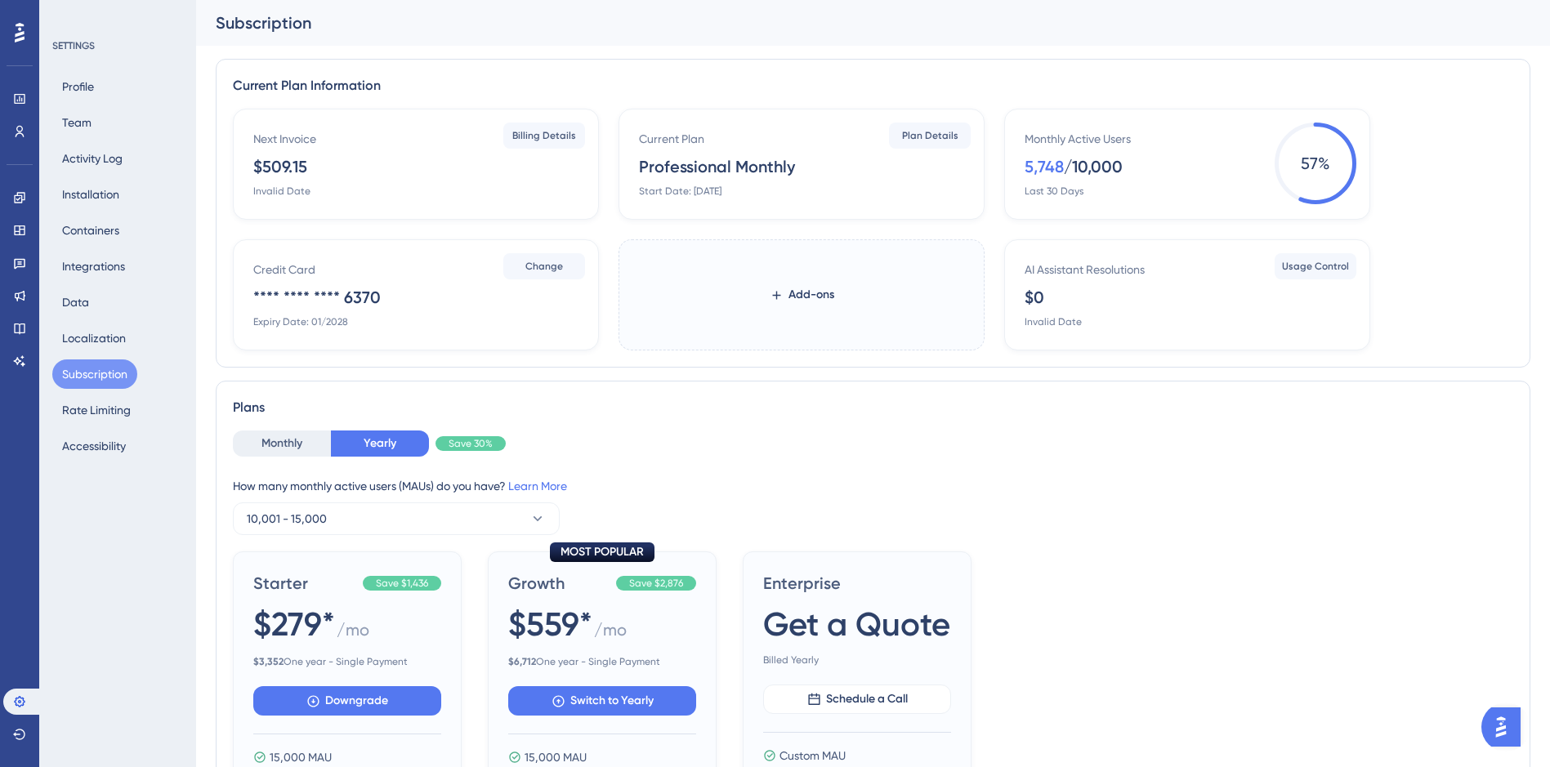
drag, startPoint x: 339, startPoint y: 166, endPoint x: 261, endPoint y: 172, distance: 78.7
click at [251, 172] on div "Next Invoice $509.15 Invalid Date Billing Details" at bounding box center [416, 164] width 366 height 111
click at [1510, 172] on div "Next Invoice $509.15 Invalid Date Billing Details Current Plan Professional Mon…" at bounding box center [873, 230] width 1280 height 242
drag, startPoint x: 305, startPoint y: 164, endPoint x: 243, endPoint y: 166, distance: 62.1
click at [243, 166] on div "Next Invoice $509.15 Invalid Date Billing Details" at bounding box center [416, 164] width 366 height 111
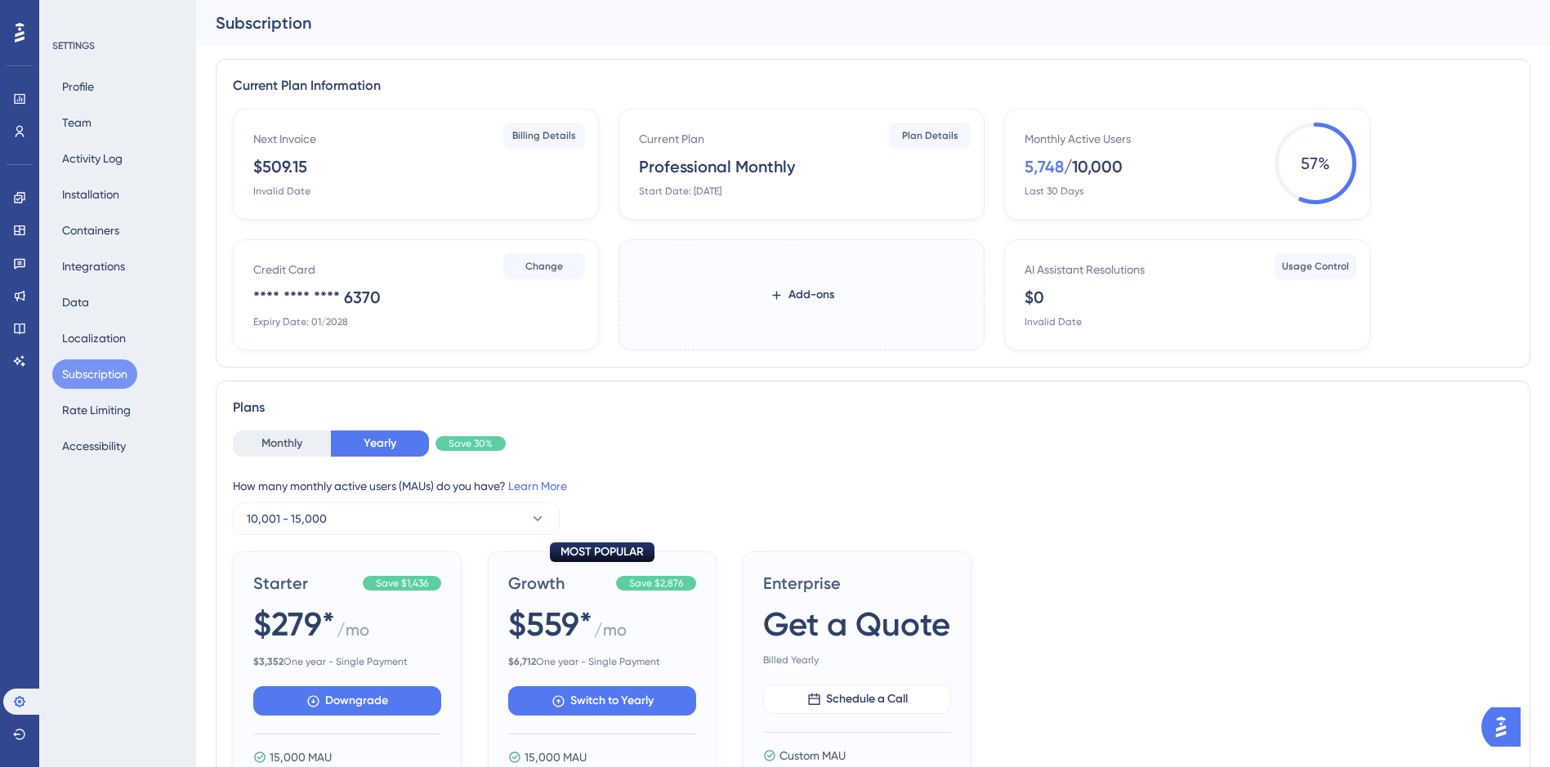
click at [284, 167] on div "$509.15" at bounding box center [280, 166] width 54 height 23
click at [302, 196] on div "Invalid Date" at bounding box center [281, 191] width 57 height 13
click at [536, 142] on button "Billing Details" at bounding box center [544, 136] width 82 height 26
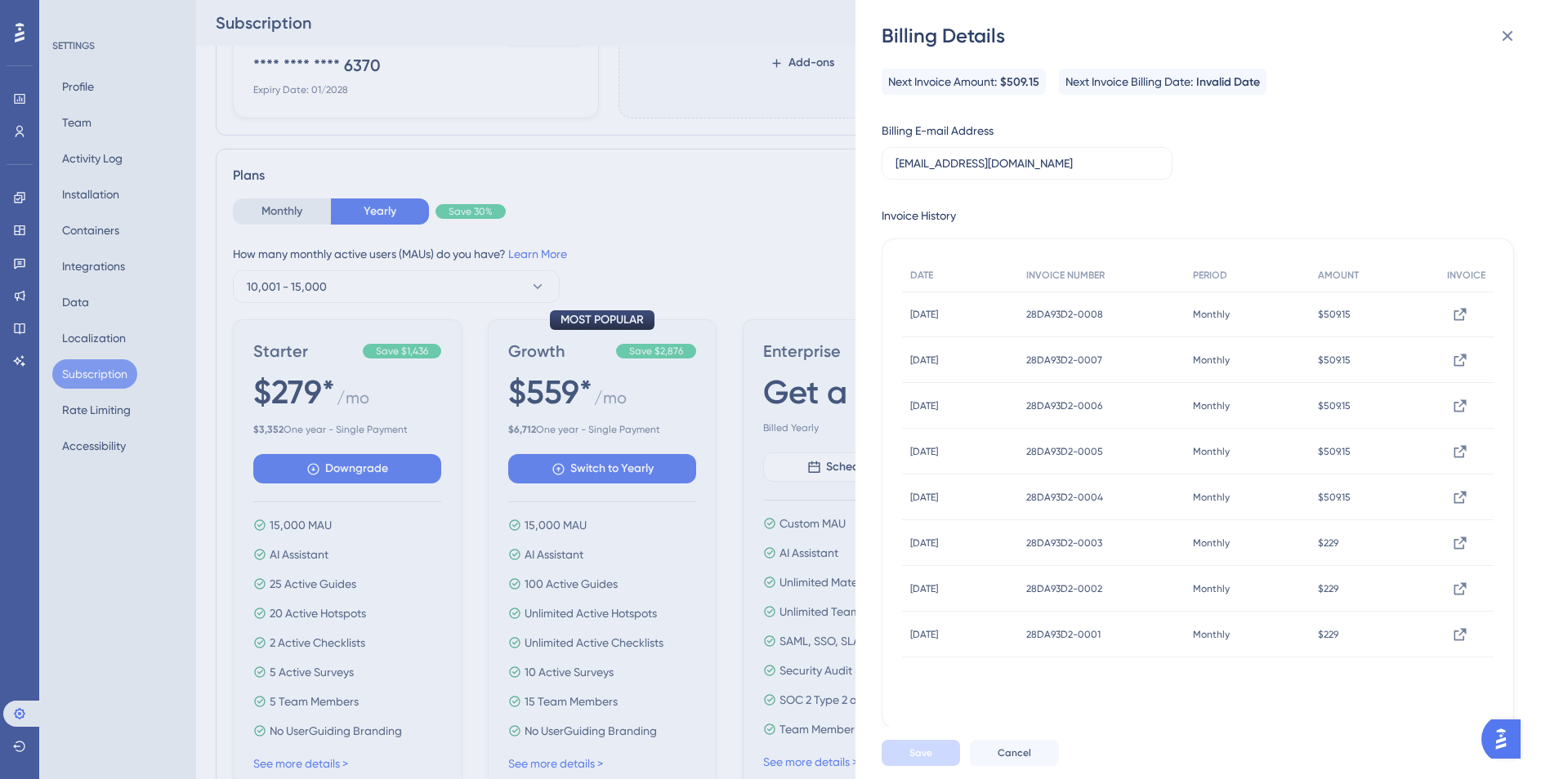
drag, startPoint x: 997, startPoint y: 329, endPoint x: 900, endPoint y: 319, distance: 97.7
click at [900, 319] on div "DATE INVOICE NUMBER PERIOD AMOUNT INVOICE [DATE] [DATE] 28DA93D2-0008 28DA93D2-…" at bounding box center [1198, 484] width 632 height 490
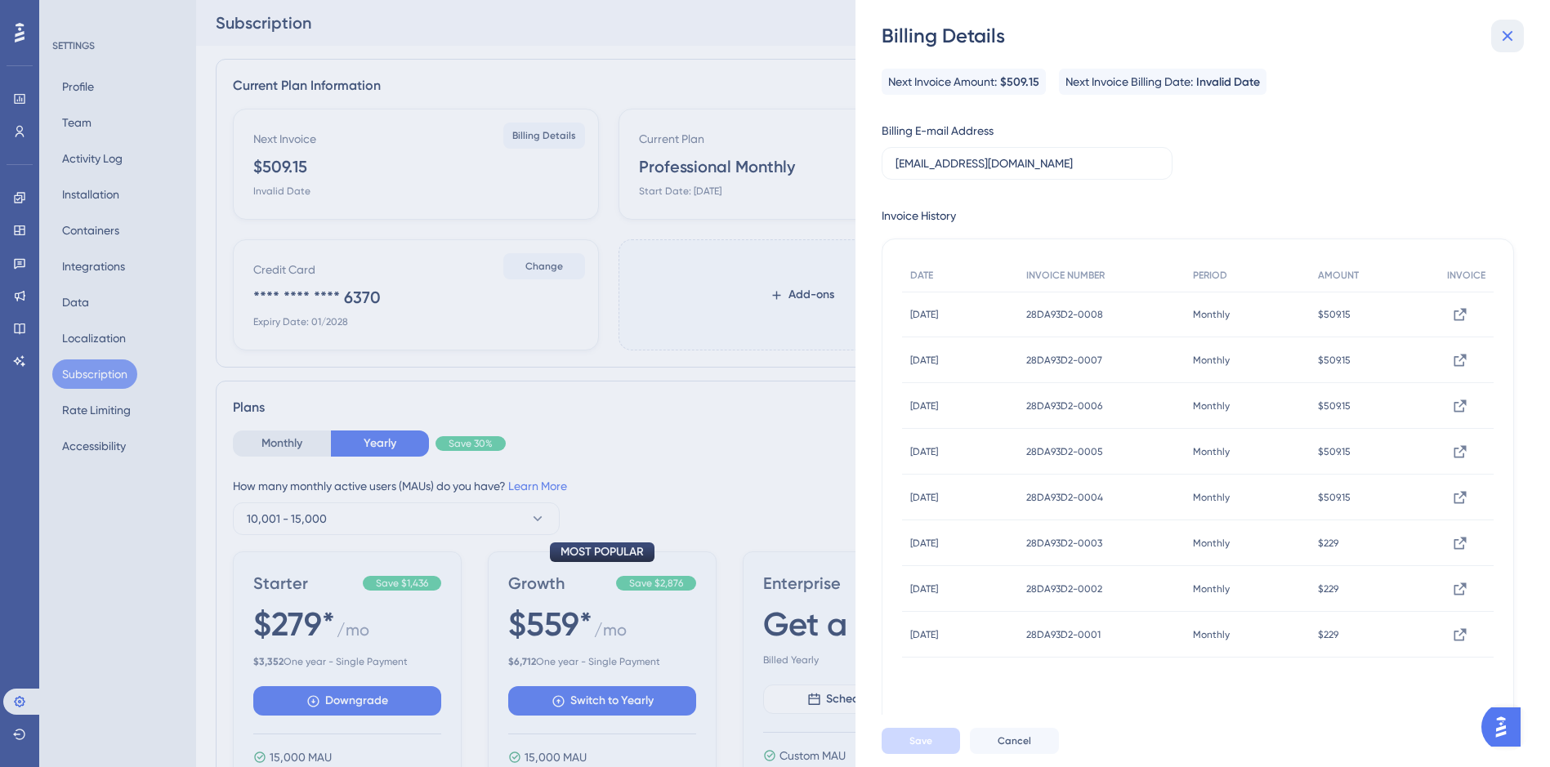
click at [1504, 33] on icon at bounding box center [1507, 36] width 11 height 11
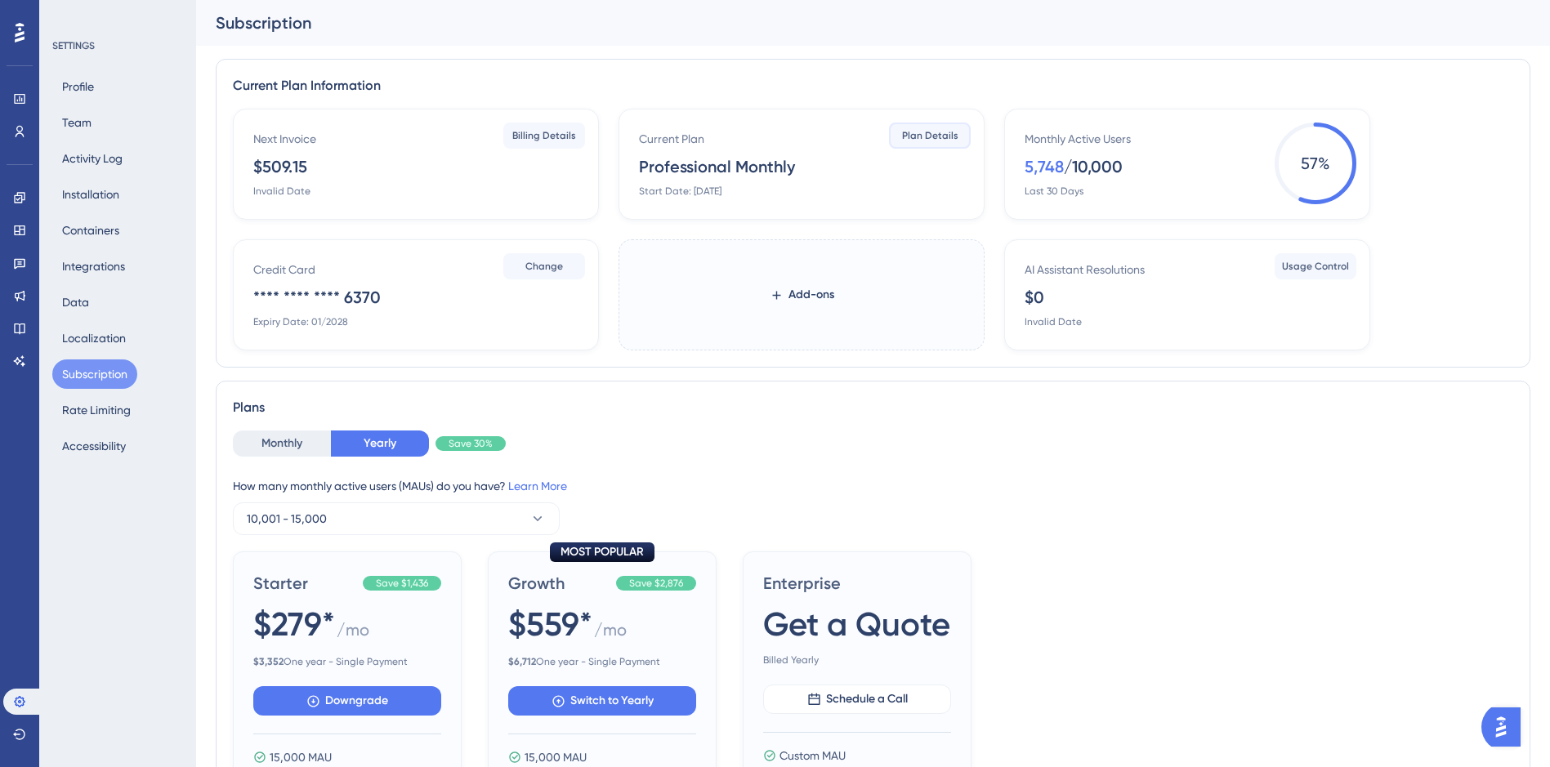
click at [926, 140] on span "Plan Details" at bounding box center [930, 135] width 56 height 13
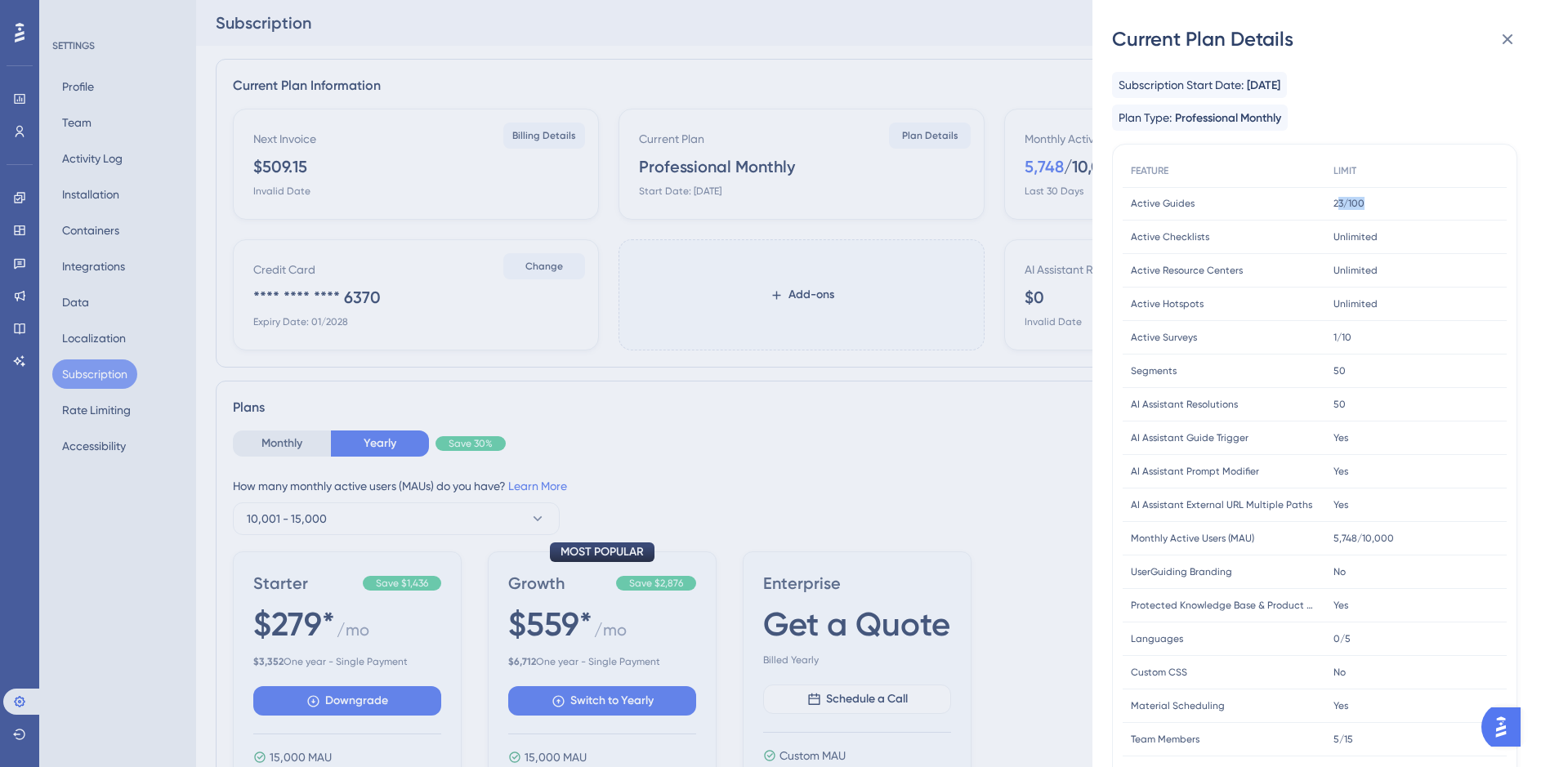
drag, startPoint x: 1345, startPoint y: 213, endPoint x: 1335, endPoint y: 216, distance: 10.1
click at [1335, 216] on div "23/100 23/100" at bounding box center [1415, 203] width 181 height 33
click at [1522, 38] on button at bounding box center [1507, 39] width 33 height 33
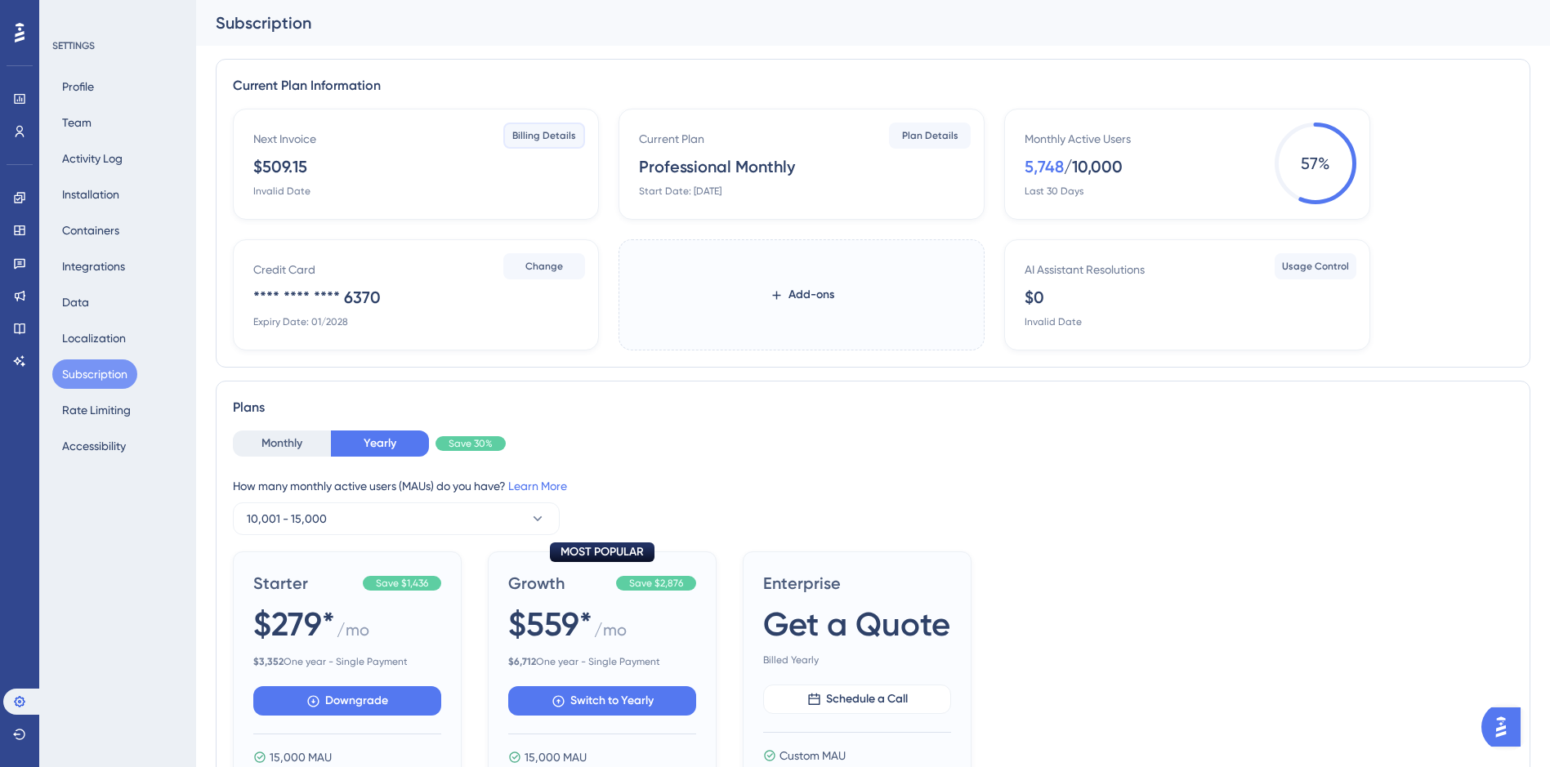
click at [548, 140] on span "Billing Details" at bounding box center [544, 135] width 64 height 13
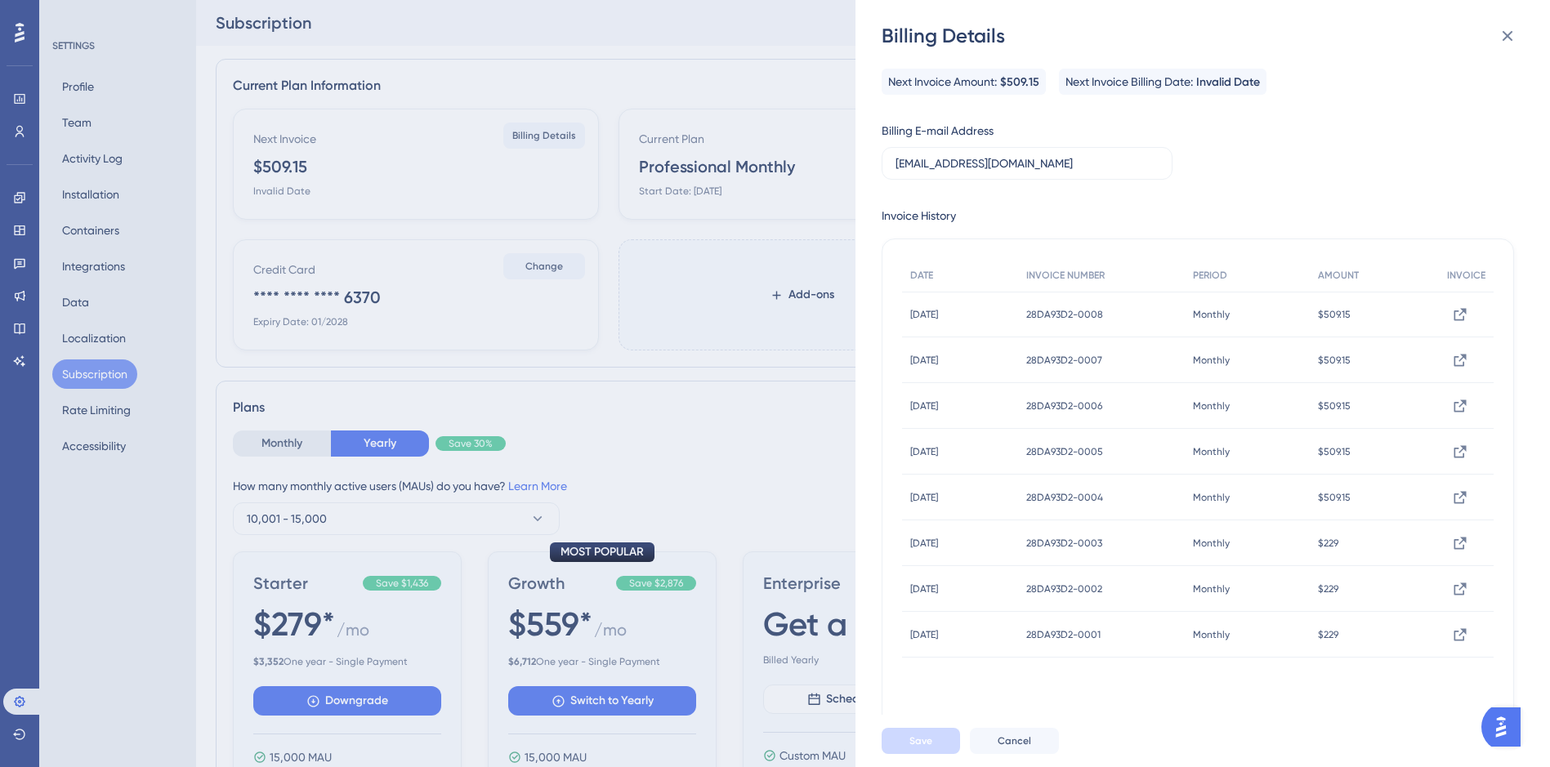
scroll to position [2, 0]
click at [1514, 38] on icon at bounding box center [1508, 36] width 20 height 20
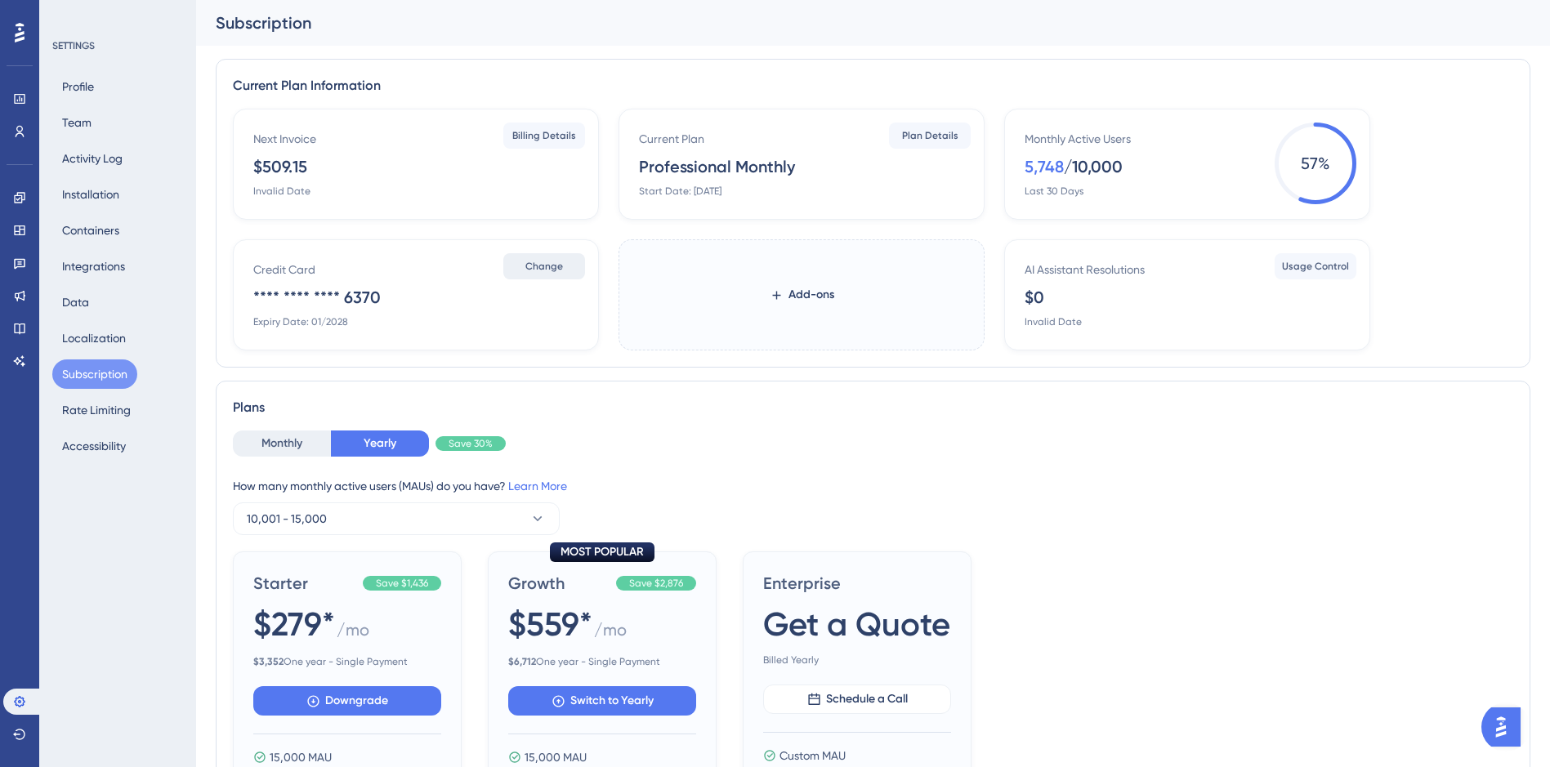
click at [544, 273] on button "Change" at bounding box center [544, 266] width 82 height 26
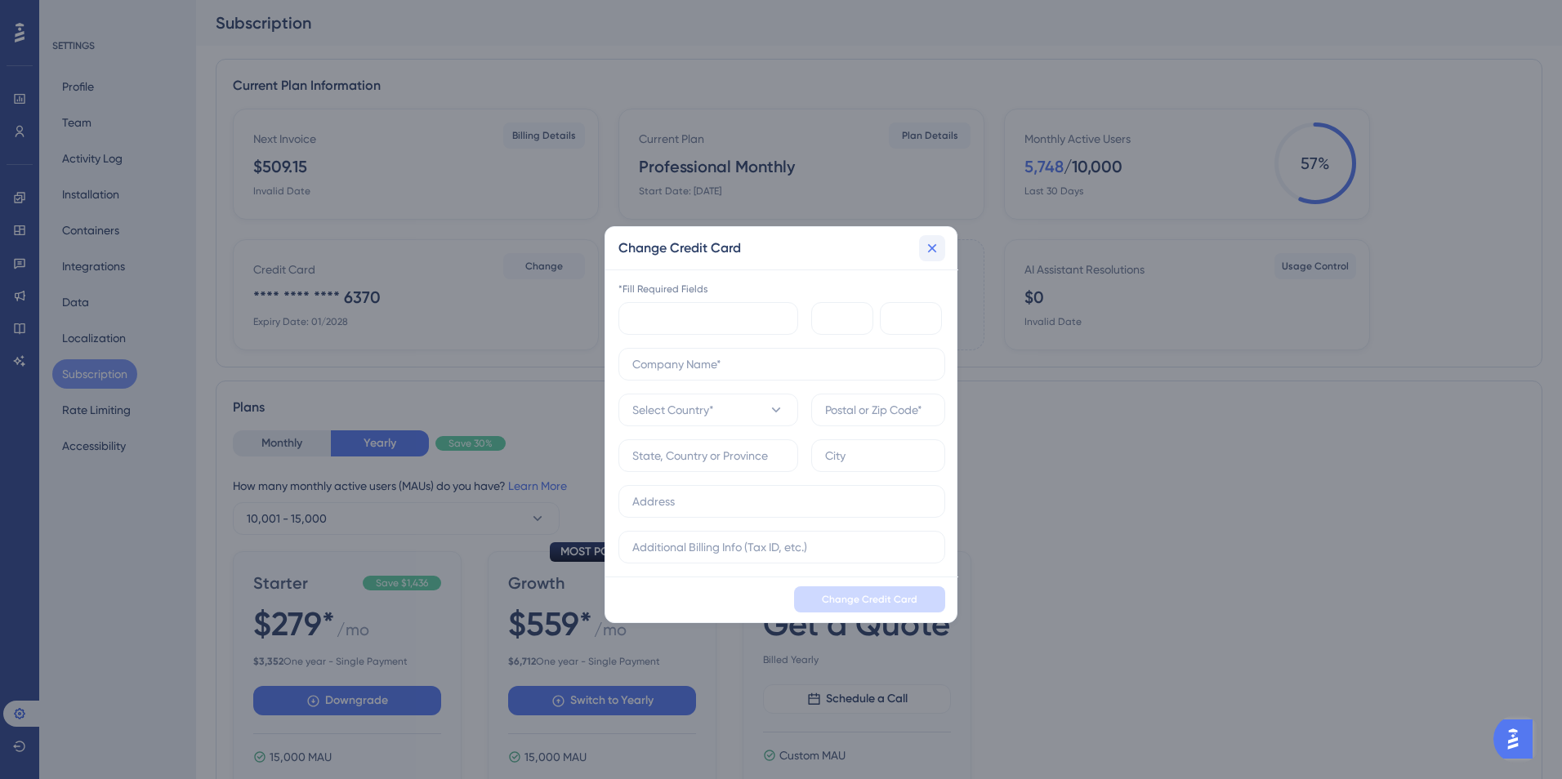
click at [926, 250] on icon at bounding box center [932, 248] width 16 height 16
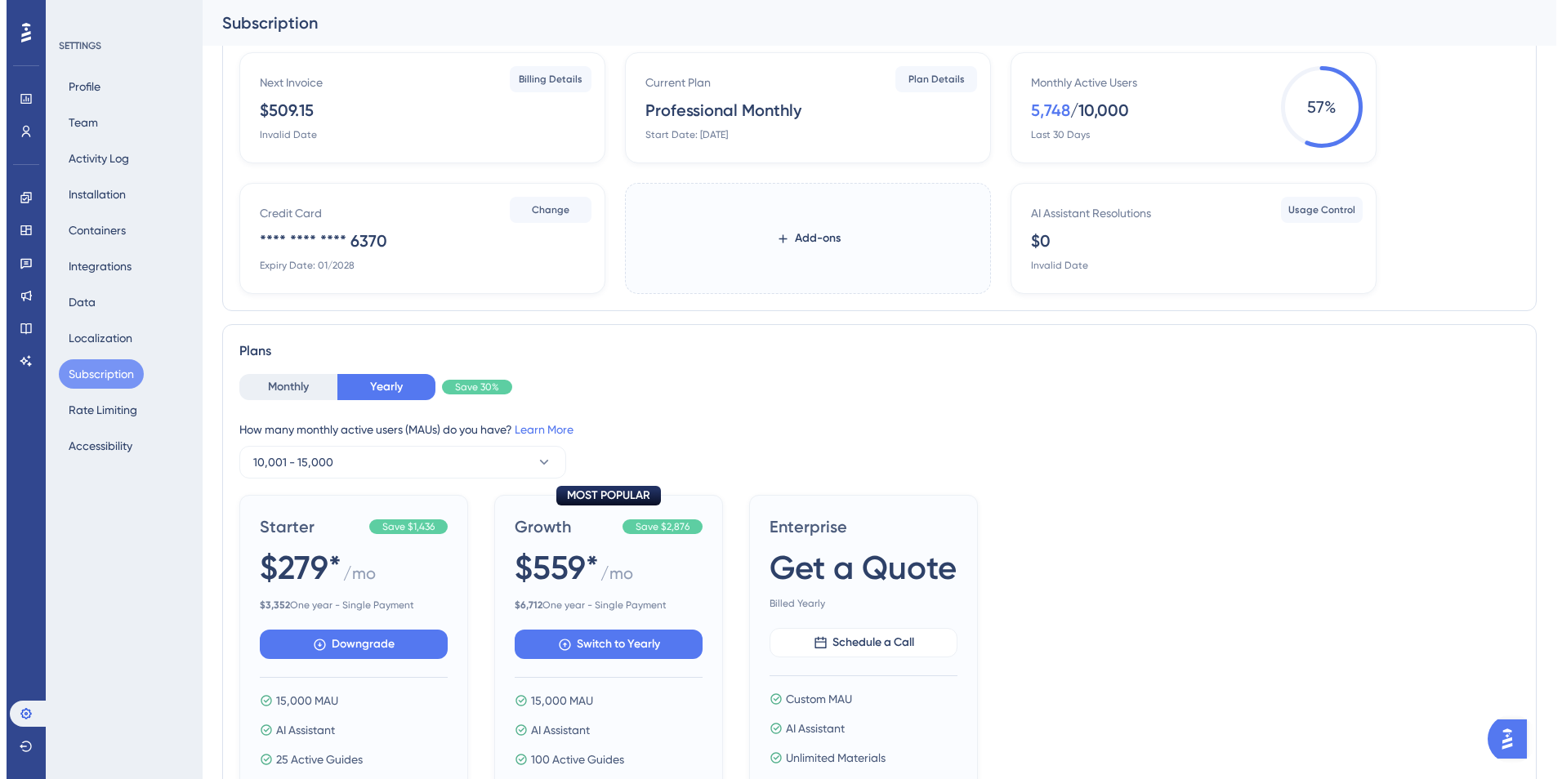
scroll to position [0, 0]
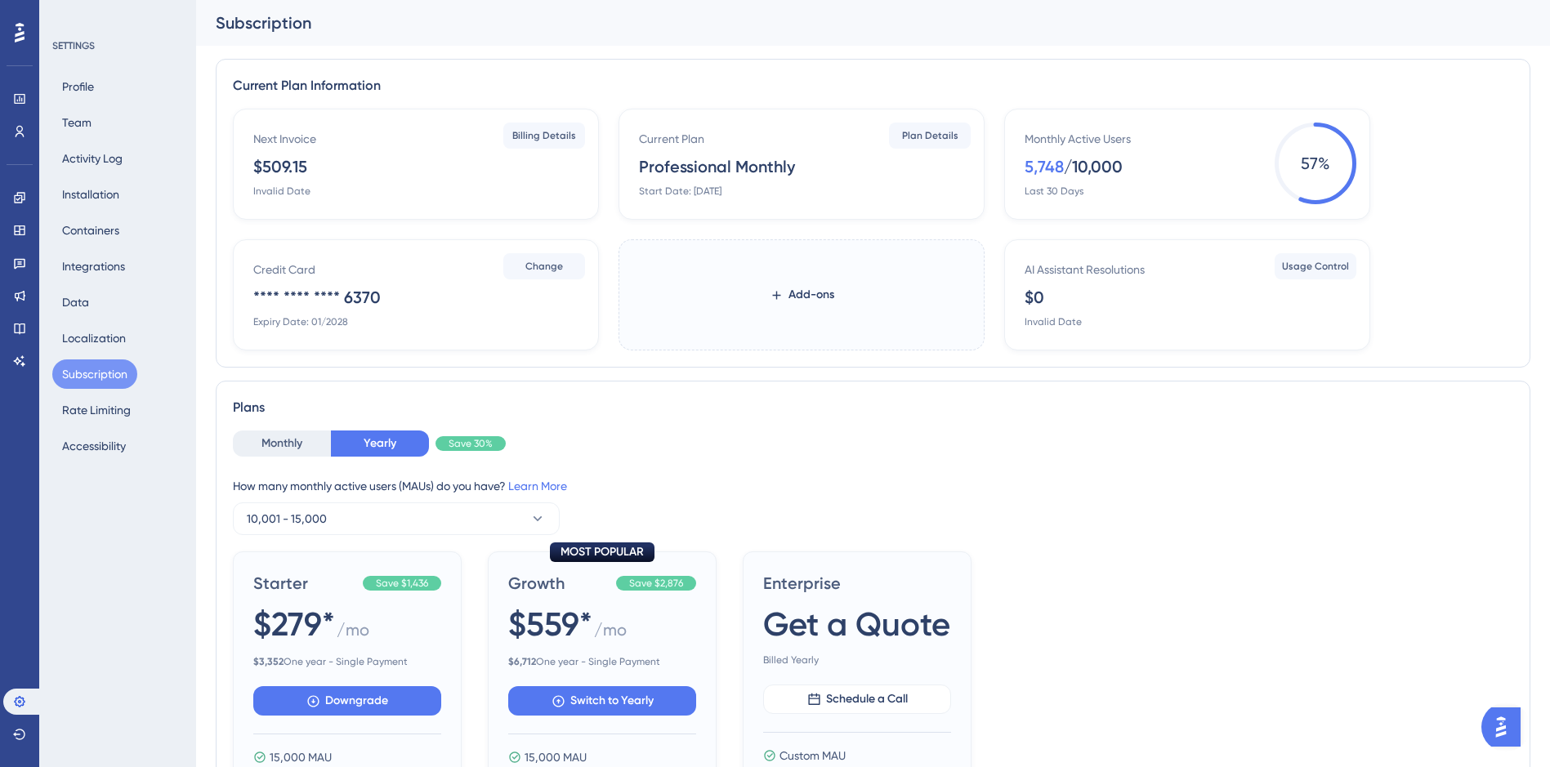
drag, startPoint x: 1155, startPoint y: 160, endPoint x: 1014, endPoint y: 165, distance: 141.4
click at [1042, 163] on div "Monthly Active Users 5,748 / 10,000 Last 30 Days" at bounding box center [1191, 163] width 332 height 69
click at [91, 109] on div "Profile Team Activity Log Installation Containers Integrations Data Localizatio…" at bounding box center [118, 266] width 132 height 389
click at [87, 116] on button "Team" at bounding box center [76, 122] width 49 height 29
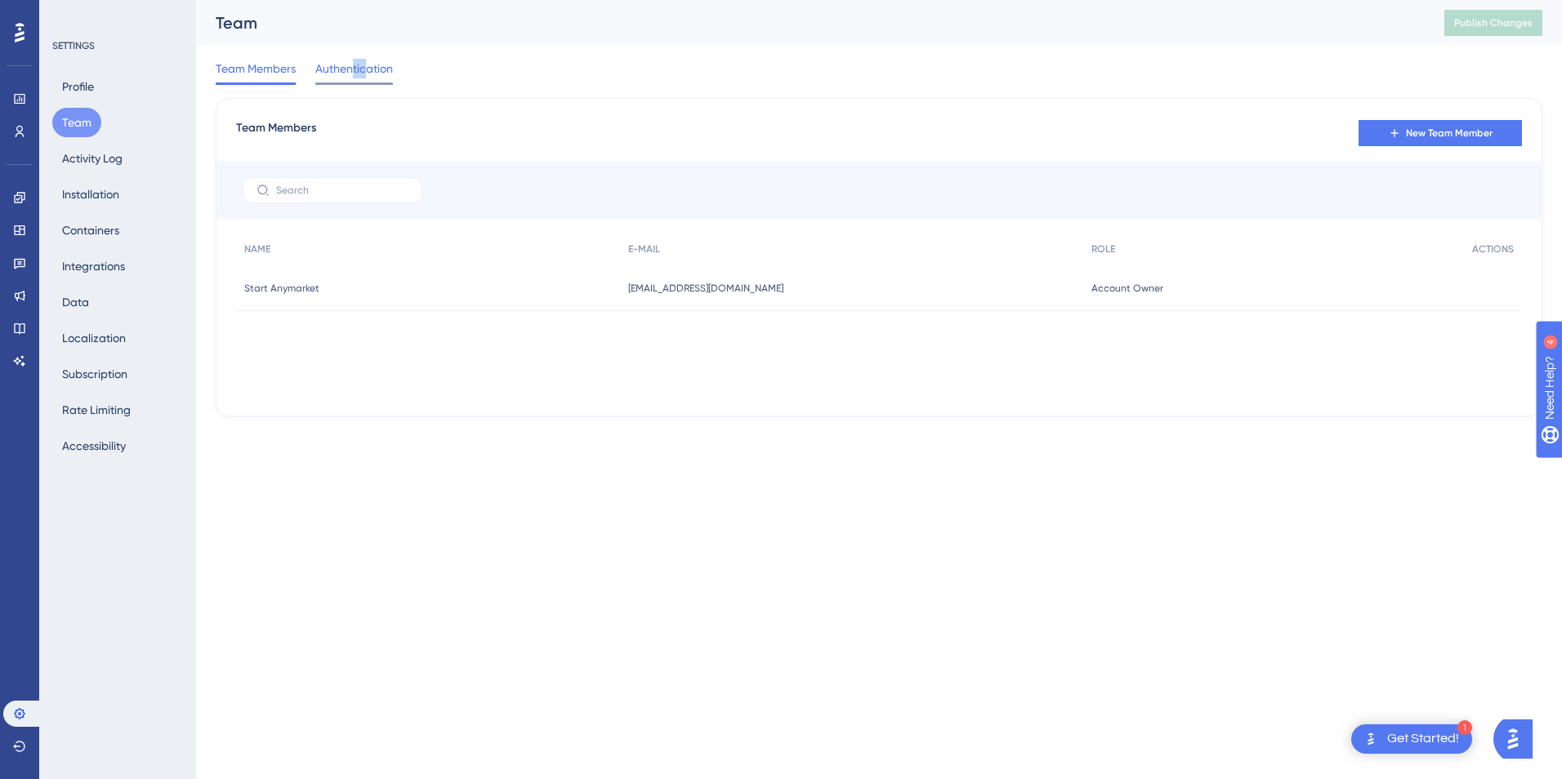
click at [0, 0] on div "Authentication" at bounding box center [0, 0] width 0 height 0
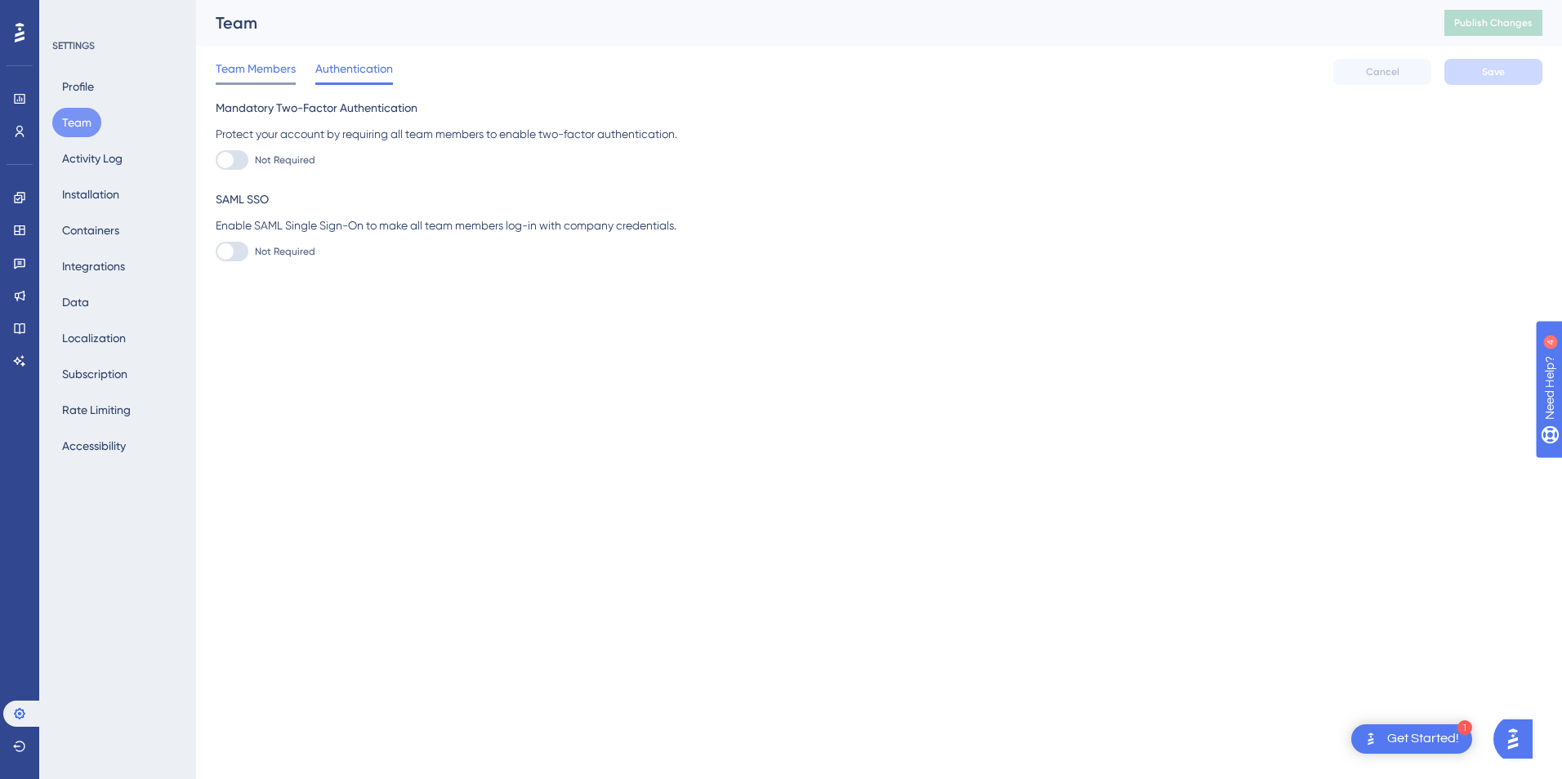
drag, startPoint x: 354, startPoint y: 78, endPoint x: 269, endPoint y: 67, distance: 85.6
click at [0, 0] on span "Team Members" at bounding box center [0, 0] width 0 height 0
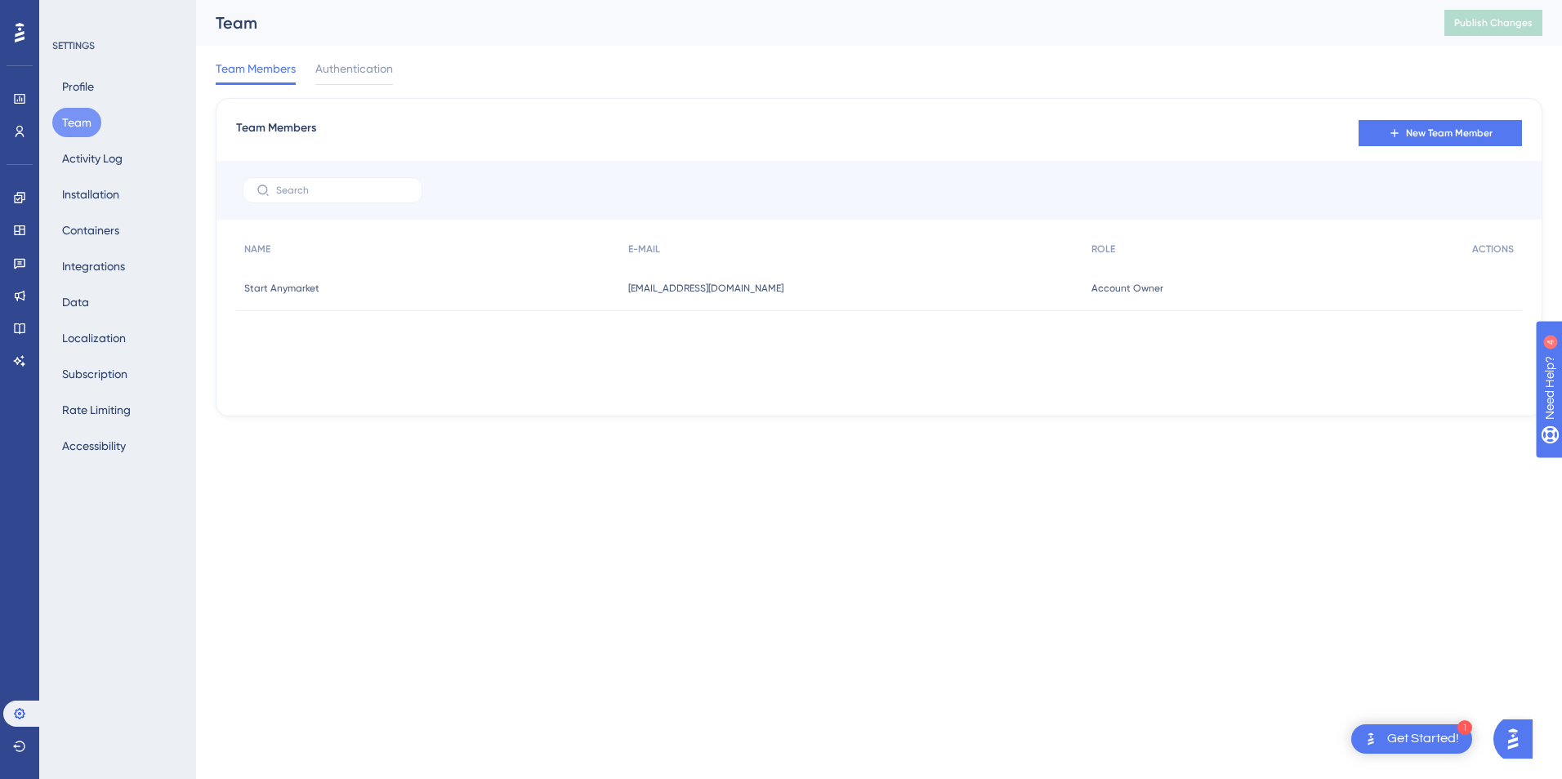
drag, startPoint x: 637, startPoint y: 277, endPoint x: 946, endPoint y: 307, distance: 310.3
click at [946, 307] on div "onboarding@start.anymarket.com.br onboarding@start.anymarket.com.br" at bounding box center [852, 289] width 464 height 46
drag, startPoint x: 946, startPoint y: 307, endPoint x: 1037, endPoint y: 371, distance: 110.8
click at [1036, 371] on div "NAME E-MAIL ROLE ACTIONS Start Anymarket Start Anymarket onboarding@start.anyma…" at bounding box center [879, 314] width 1286 height 163
